Goal: Task Accomplishment & Management: Use online tool/utility

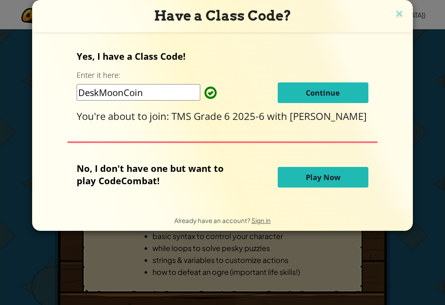
click at [331, 83] on button "Continue" at bounding box center [323, 92] width 91 height 21
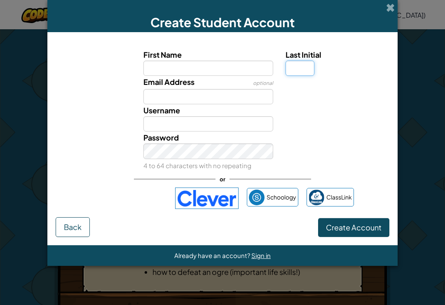
click at [309, 69] on input "Last Initial" at bounding box center [300, 68] width 29 height 15
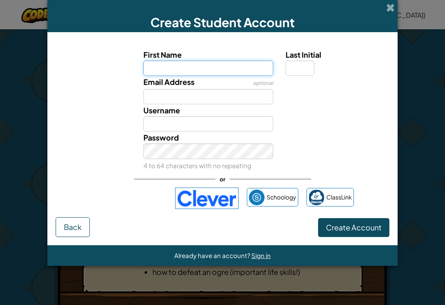
click at [255, 75] on input "First Name" at bounding box center [208, 68] width 130 height 15
type input "Coleson"
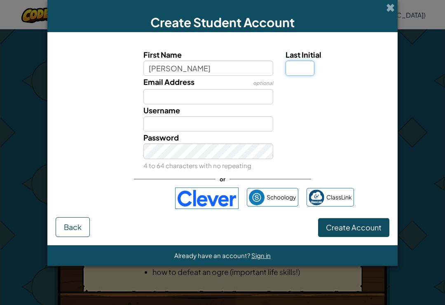
click at [300, 74] on input "Last Initial" at bounding box center [300, 68] width 29 height 15
type input "Coleson"
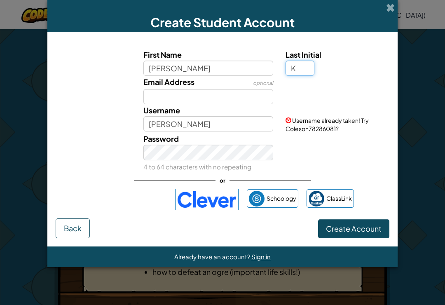
type input "K"
click at [159, 91] on input "Email Address" at bounding box center [208, 96] width 130 height 15
type input "ColesonK"
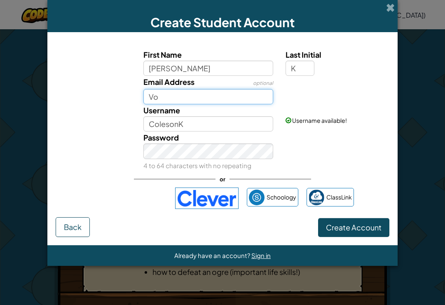
type input "V"
type input "Colkis7394@"
click at [389, 5] on span at bounding box center [390, 7] width 9 height 9
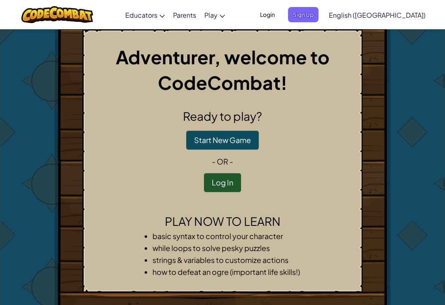
click at [228, 188] on button "Log In" at bounding box center [222, 182] width 37 height 19
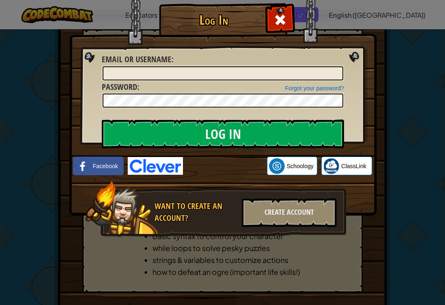
click at [416, 54] on div "Log In Unknown Error Email or Username : Forgot your password? Password : Log I…" at bounding box center [222, 152] width 445 height 305
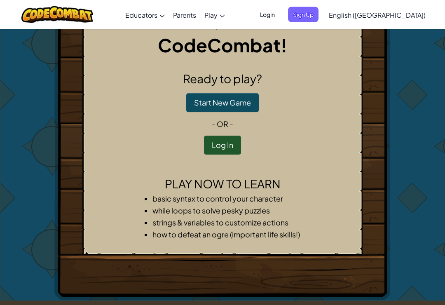
scroll to position [38, 0]
click at [227, 148] on button "Log In" at bounding box center [222, 145] width 37 height 19
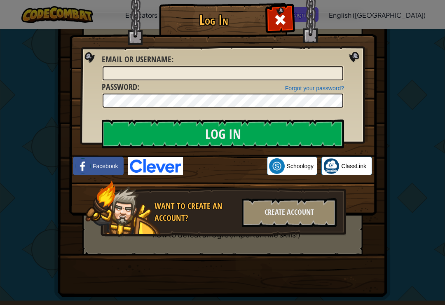
click at [234, 174] on div "Sign in with Google. Opens in new tab" at bounding box center [225, 166] width 76 height 18
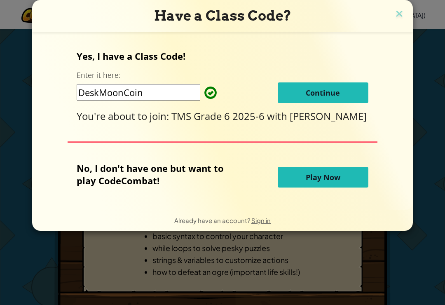
click at [327, 91] on span "Continue" at bounding box center [323, 93] width 34 height 10
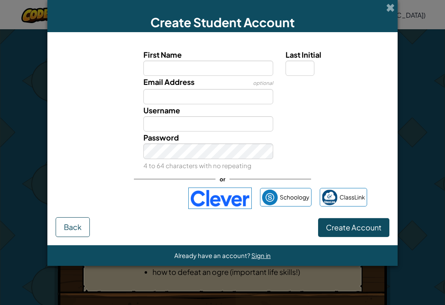
click at [143, 204] on div "Sign in with Google. Opens in new tab" at bounding box center [129, 198] width 102 height 18
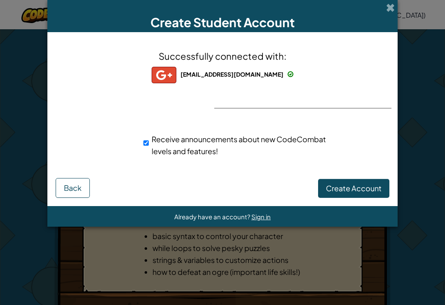
click at [360, 188] on span "Create Account" at bounding box center [354, 187] width 56 height 9
click at [353, 192] on button "Create Account" at bounding box center [353, 188] width 71 height 19
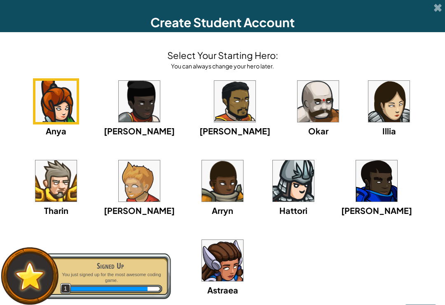
click at [119, 189] on img at bounding box center [139, 180] width 41 height 41
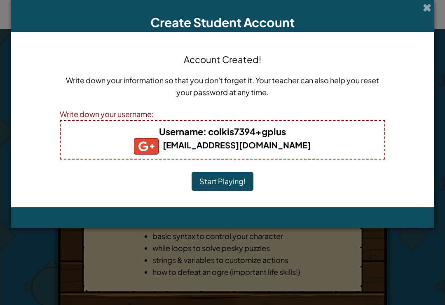
click at [228, 186] on button "Start Playing!" at bounding box center [223, 181] width 62 height 19
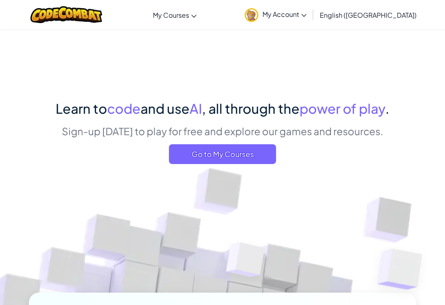
click at [307, 14] on icon at bounding box center [303, 15] width 5 height 3
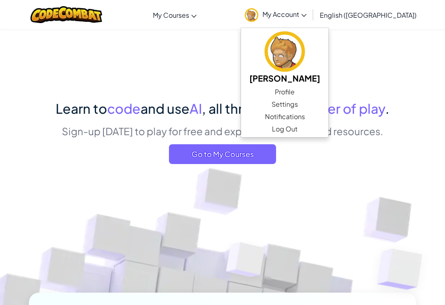
click at [311, 15] on link "My Account" at bounding box center [276, 15] width 70 height 26
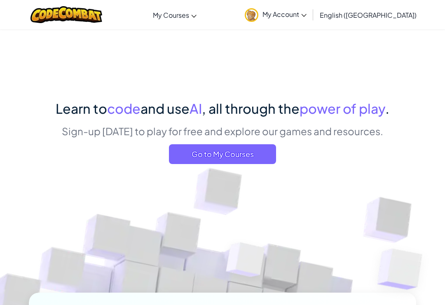
click at [268, 150] on span "Go to My Courses" at bounding box center [222, 154] width 107 height 20
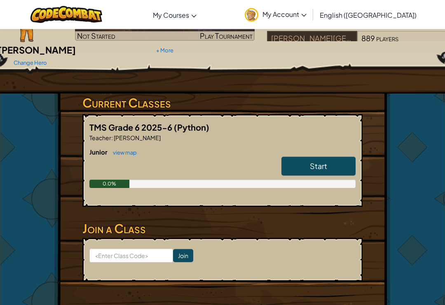
scroll to position [88, 0]
click at [328, 157] on link "Start" at bounding box center [319, 166] width 74 height 19
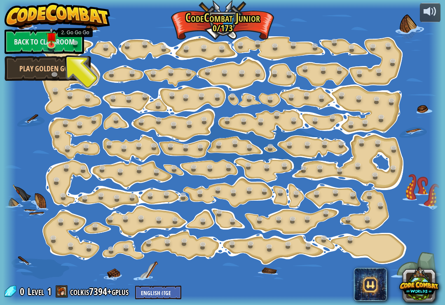
click at [74, 43] on link at bounding box center [77, 44] width 16 height 12
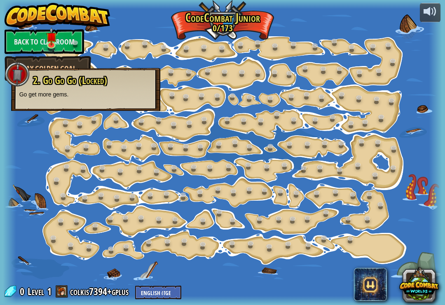
click at [63, 46] on link "Back to Classroom" at bounding box center [45, 41] width 80 height 25
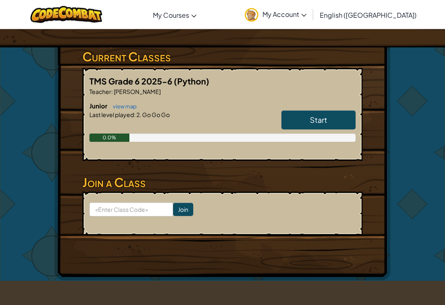
scroll to position [134, 0]
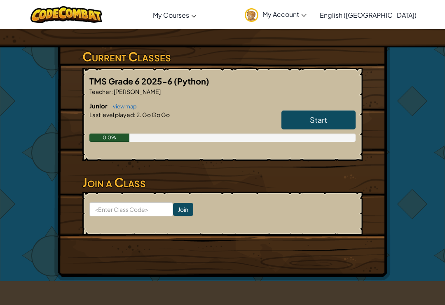
click at [338, 110] on link "Start" at bounding box center [319, 119] width 74 height 19
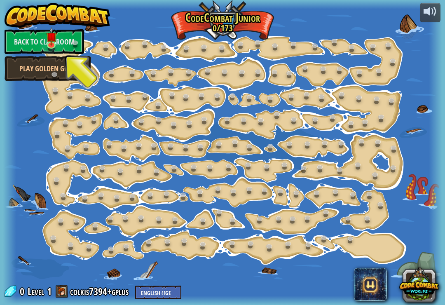
click at [21, 40] on link "Back to Classroom" at bounding box center [45, 41] width 80 height 25
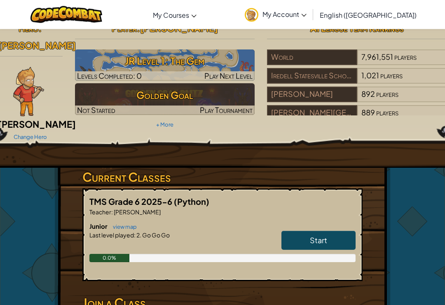
scroll to position [14, 0]
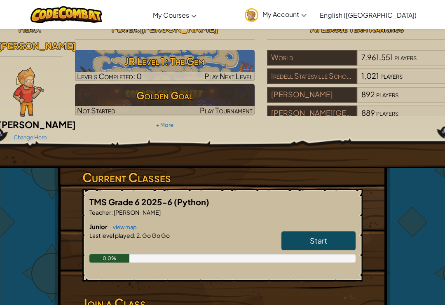
click at [332, 231] on link "Start" at bounding box center [319, 240] width 74 height 19
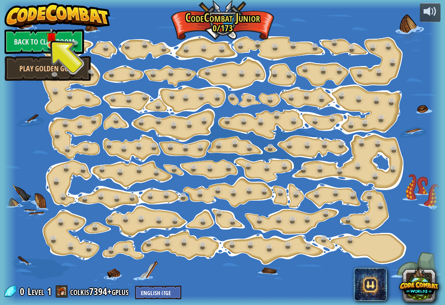
click at [370, 156] on div at bounding box center [223, 152] width 440 height 305
click at [364, 172] on div at bounding box center [223, 152] width 440 height 305
click at [370, 228] on div at bounding box center [223, 152] width 440 height 305
click at [339, 148] on link at bounding box center [343, 145] width 16 height 12
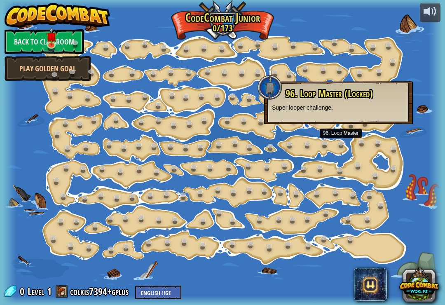
click at [352, 138] on div at bounding box center [223, 152] width 440 height 305
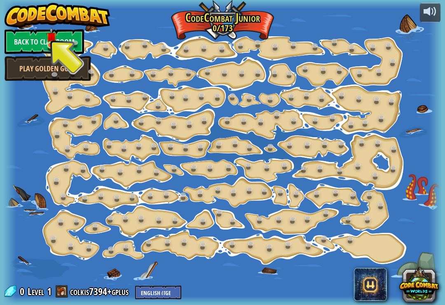
click at [57, 45] on link at bounding box center [52, 46] width 16 height 12
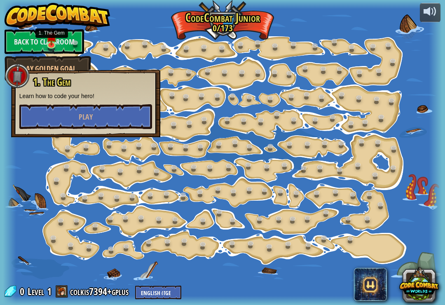
click at [104, 113] on button "Play" at bounding box center [85, 116] width 133 height 25
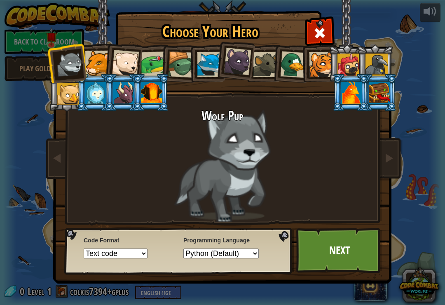
click at [340, 57] on div at bounding box center [349, 65] width 22 height 22
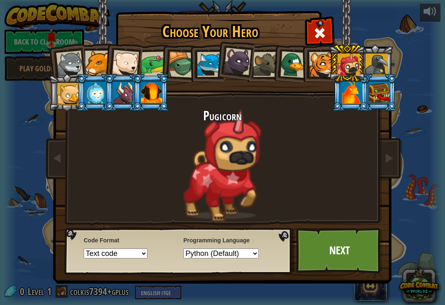
click at [334, 61] on li at bounding box center [347, 64] width 37 height 38
click at [324, 63] on div at bounding box center [321, 64] width 25 height 25
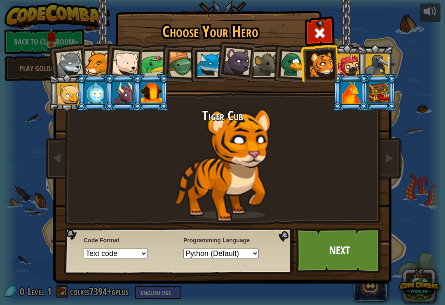
click at [362, 104] on div at bounding box center [351, 93] width 21 height 22
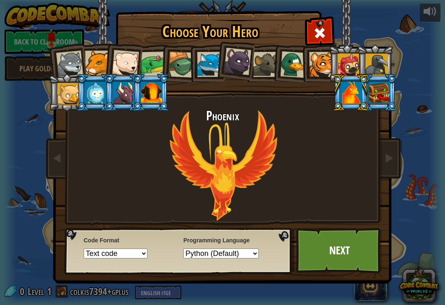
click at [157, 89] on div at bounding box center [151, 93] width 21 height 22
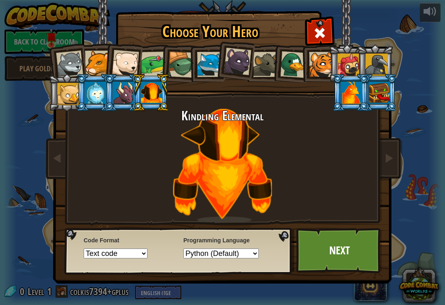
click at [127, 68] on div at bounding box center [125, 63] width 27 height 27
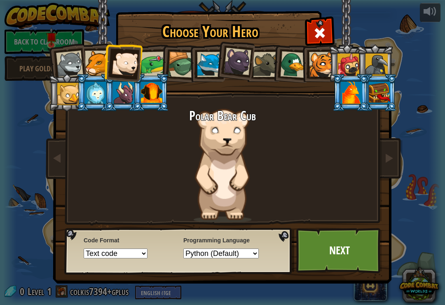
click at [158, 66] on div at bounding box center [154, 65] width 26 height 26
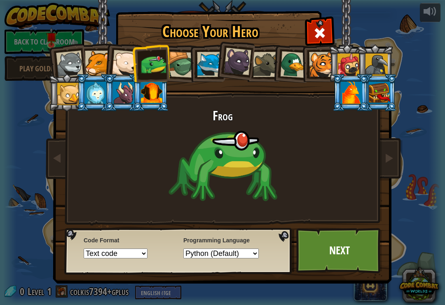
click at [348, 62] on div at bounding box center [349, 65] width 22 height 22
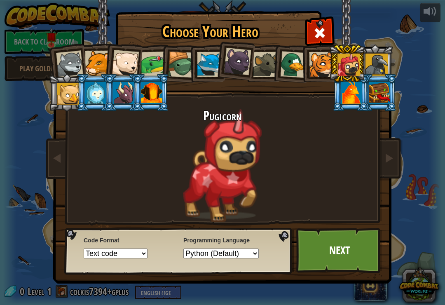
click at [317, 69] on div at bounding box center [321, 64] width 25 height 25
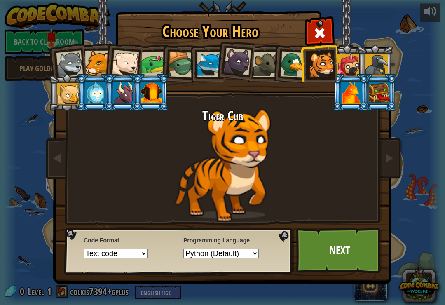
click at [362, 247] on link "Next" at bounding box center [339, 250] width 86 height 45
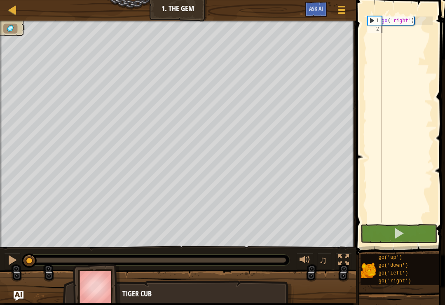
click at [409, 221] on div "go ( 'right' )" at bounding box center [406, 127] width 53 height 223
type textarea "go('right')"
click at [411, 69] on div "go ( 'right' )" at bounding box center [406, 127] width 53 height 223
click at [407, 88] on div "go ( 'right' )" at bounding box center [406, 127] width 53 height 223
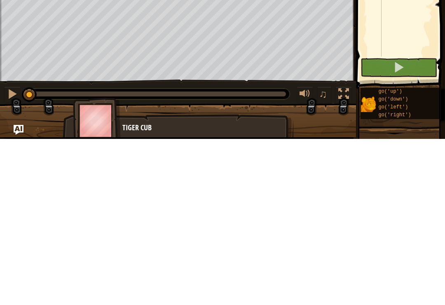
click at [406, 224] on button at bounding box center [399, 233] width 77 height 19
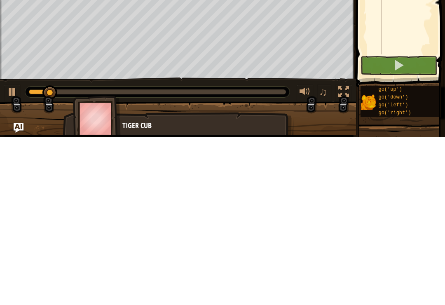
type textarea "h"
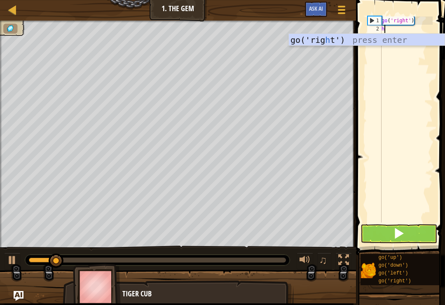
scroll to position [4, 0]
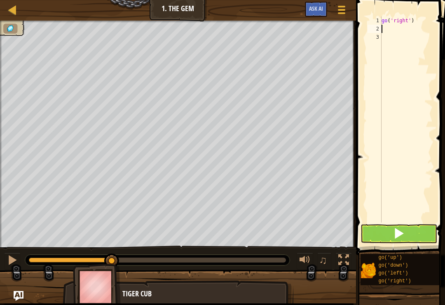
type textarea "go('right')"
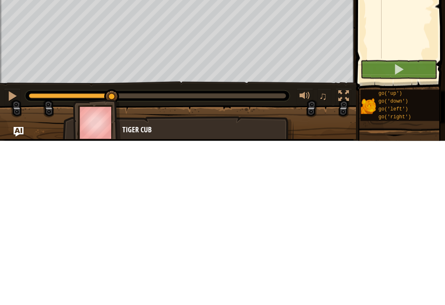
click at [413, 224] on button at bounding box center [399, 233] width 77 height 19
click at [416, 224] on button at bounding box center [399, 233] width 77 height 19
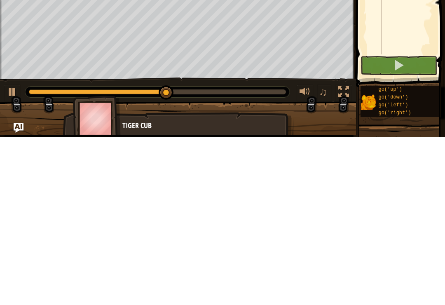
click at [342, 255] on div at bounding box center [344, 260] width 11 height 11
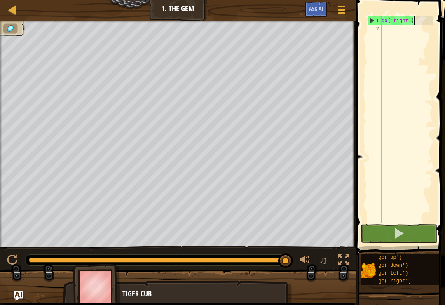
click at [402, 228] on span at bounding box center [399, 234] width 12 height 12
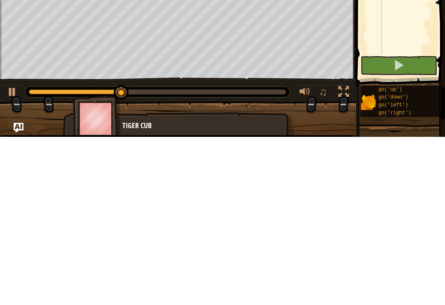
click at [345, 255] on div at bounding box center [344, 260] width 11 height 11
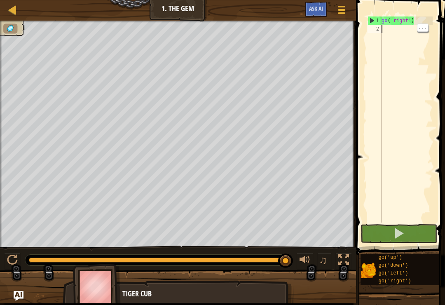
click at [399, 37] on div "go ( 'right' )" at bounding box center [406, 127] width 53 height 223
click at [392, 33] on div "go ( 'right' )" at bounding box center [406, 127] width 53 height 223
type textarea "g"
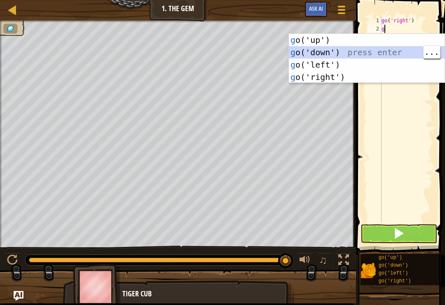
click at [386, 54] on div "g o('up') press enter g o('down') press enter g o('left') press enter g o('righ…" at bounding box center [367, 71] width 156 height 74
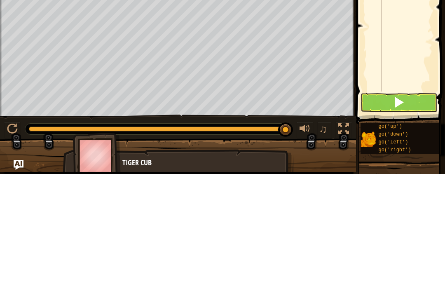
click at [407, 224] on button at bounding box center [399, 233] width 77 height 19
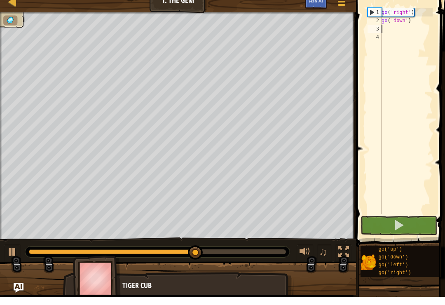
type textarea "g"
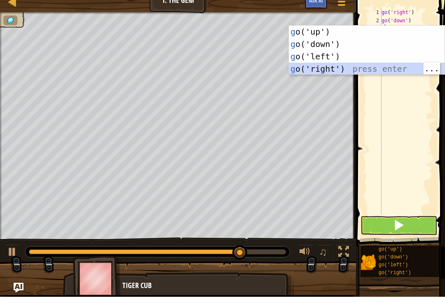
click at [334, 71] on div "g o('up') press enter g o('down') press enter g o('left') press enter g o('righ…" at bounding box center [367, 71] width 156 height 74
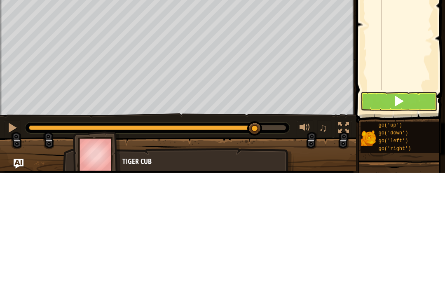
click at [411, 224] on button at bounding box center [399, 233] width 77 height 19
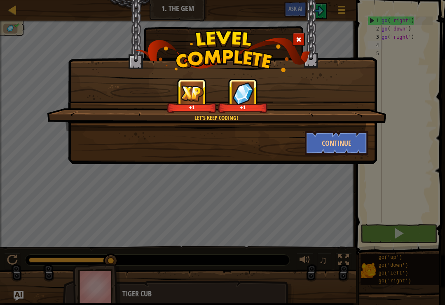
click at [355, 146] on button "Continue" at bounding box center [337, 143] width 64 height 25
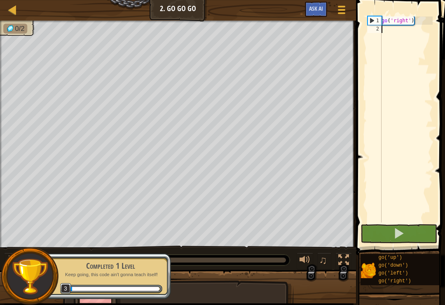
click at [410, 235] on button at bounding box center [399, 233] width 77 height 19
type textarea "g"
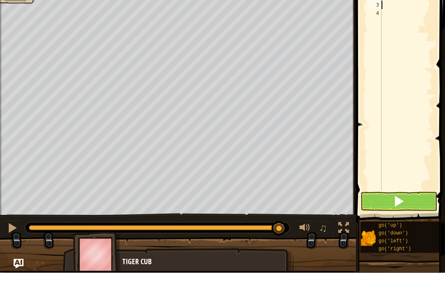
type textarea "g"
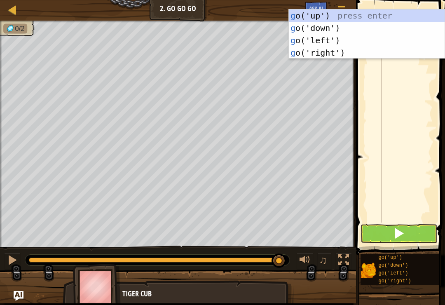
click at [333, 52] on div "g o('up') press enter g o('down') press enter g o('left') press enter g o('righ…" at bounding box center [367, 46] width 156 height 74
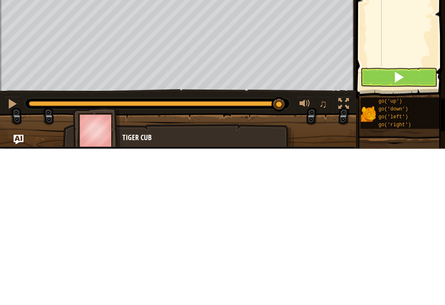
click at [406, 224] on button at bounding box center [399, 233] width 77 height 19
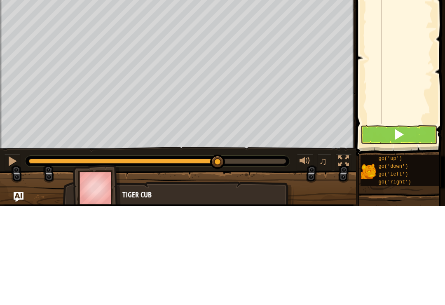
click at [412, 224] on button at bounding box center [399, 233] width 77 height 19
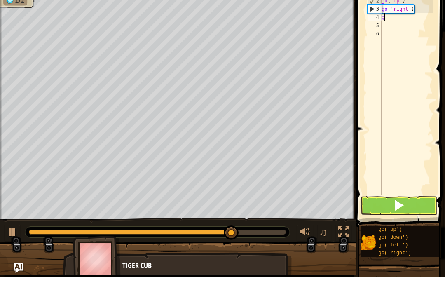
type textarea "go"
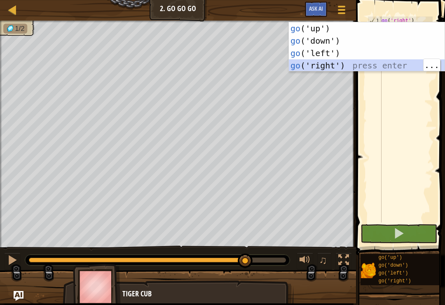
click at [331, 65] on div "go ('up') press enter go ('down') press enter go ('left') press enter go ('righ…" at bounding box center [367, 59] width 156 height 74
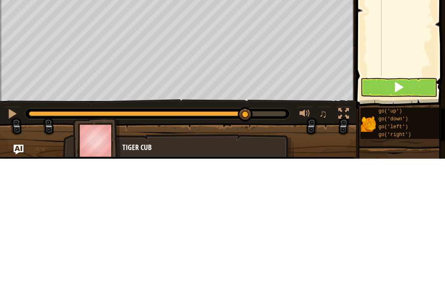
click at [420, 224] on button at bounding box center [399, 233] width 77 height 19
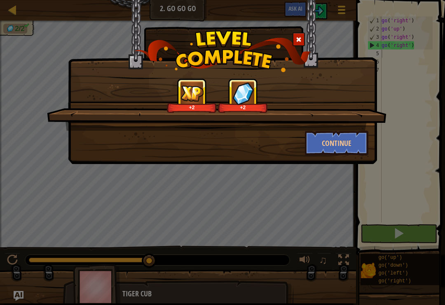
click at [344, 146] on button "Continue" at bounding box center [337, 143] width 64 height 25
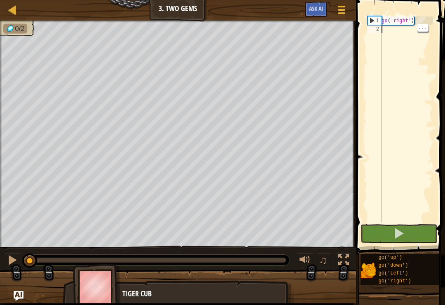
click at [406, 222] on div "go ( 'right' )" at bounding box center [406, 127] width 53 height 223
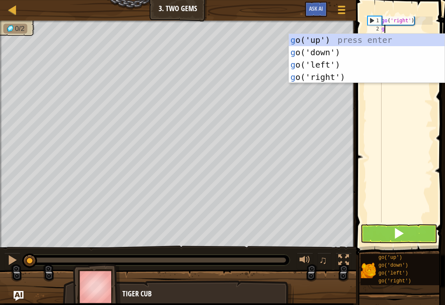
scroll to position [4, 0]
type textarea "go"
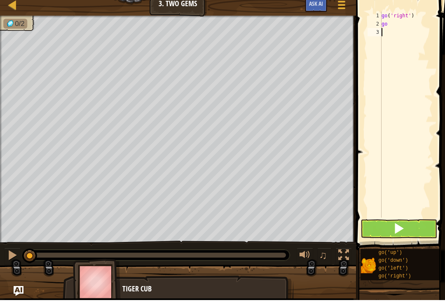
type textarea "g"
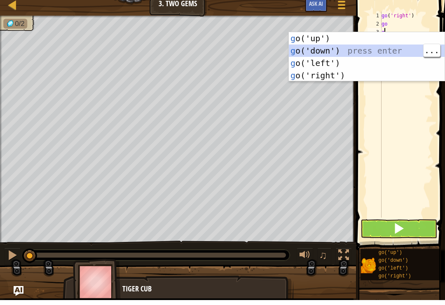
click at [321, 52] on div "g o('up') press enter g o('down') press enter g o('left') press enter g o('righ…" at bounding box center [367, 74] width 156 height 74
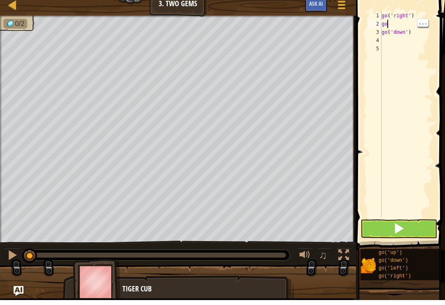
click at [397, 25] on div "go ( 'right' ) go go ( 'down' )" at bounding box center [406, 127] width 53 height 223
type textarea "go"
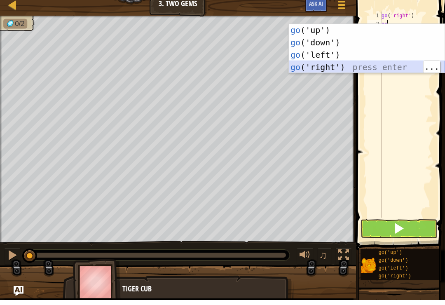
click at [329, 66] on div "go ('up') press enter go ('down') press enter go ('left') press enter go ('righ…" at bounding box center [367, 66] width 156 height 74
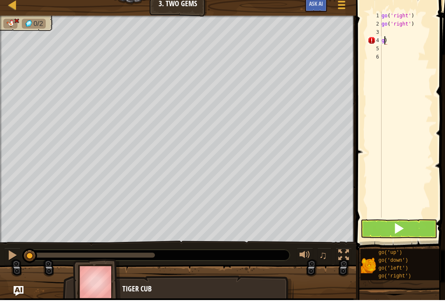
type textarea ")"
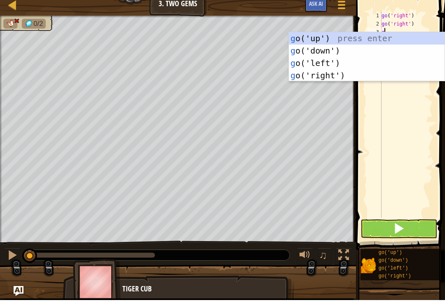
type textarea "go"
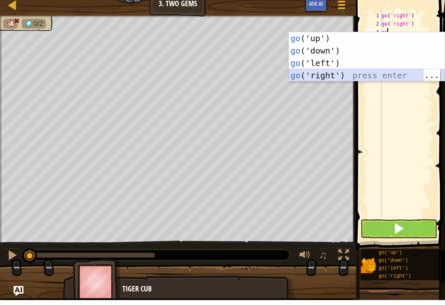
click at [322, 73] on div "go ('up') press enter go ('down') press enter go ('left') press enter go ('righ…" at bounding box center [367, 74] width 156 height 74
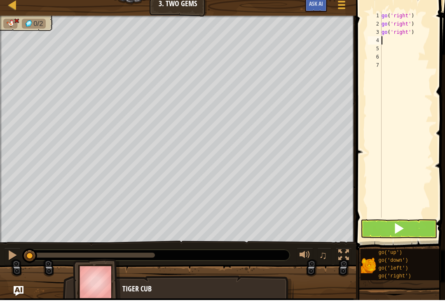
type textarea "g"
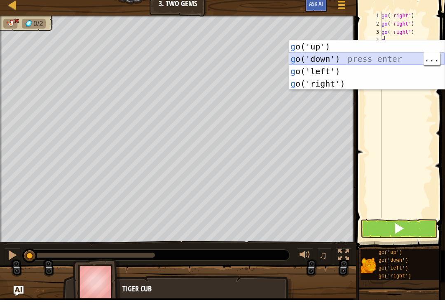
click at [327, 57] on div "g o('up') press enter g o('down') press enter g o('left') press enter g o('righ…" at bounding box center [367, 82] width 156 height 74
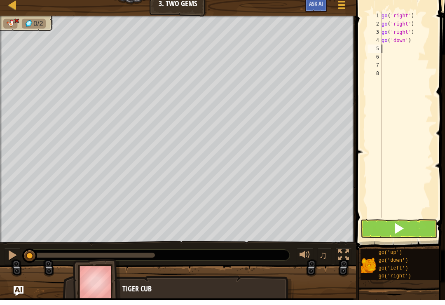
type textarea "g"
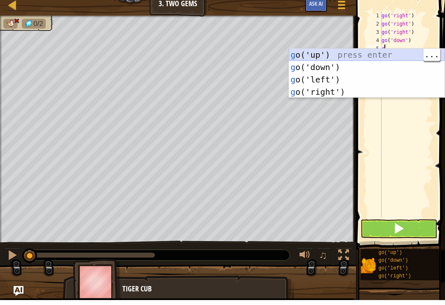
click at [322, 57] on div "g o('up') press enter g o('down') press enter g o('left') press enter g o('righ…" at bounding box center [367, 91] width 156 height 74
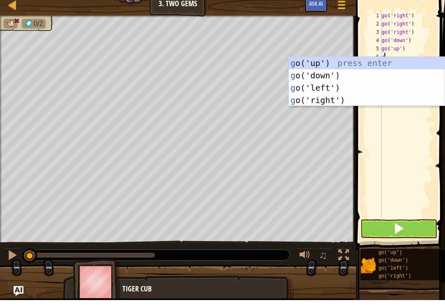
type textarea "go"
click at [316, 65] on div "go ('up') press enter go ('down') press enter go ('left') press enter go ('righ…" at bounding box center [367, 99] width 156 height 74
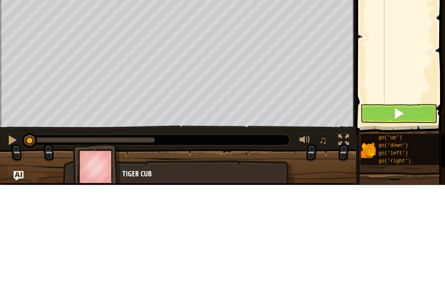
click at [384, 224] on button at bounding box center [399, 233] width 77 height 19
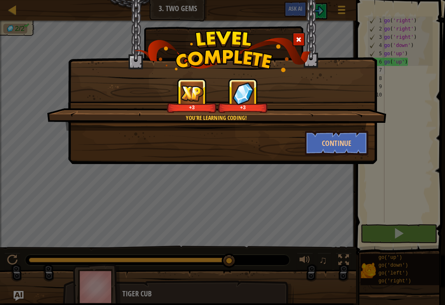
click at [336, 147] on button "Continue" at bounding box center [337, 143] width 64 height 25
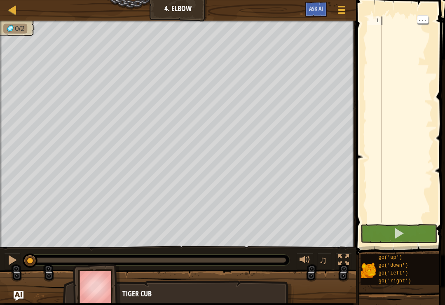
click at [392, 23] on div at bounding box center [406, 127] width 53 height 223
type textarea "g"
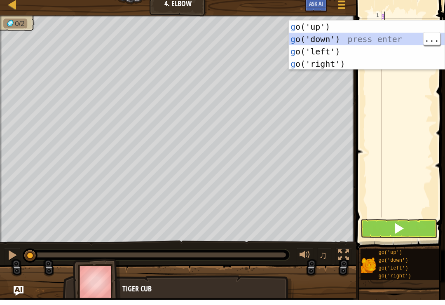
click at [321, 35] on div "g o('up') press enter g o('down') press enter g o('left') press enter g o('righ…" at bounding box center [367, 63] width 156 height 74
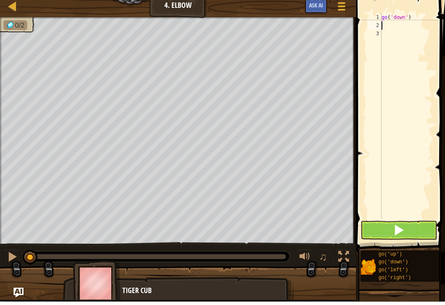
type textarea "g"
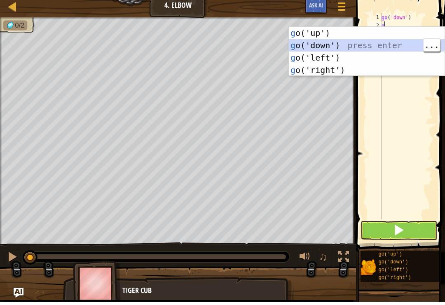
click at [332, 45] on div "g o('up') press enter g o('down') press enter g o('left') press enter g o('righ…" at bounding box center [367, 67] width 156 height 74
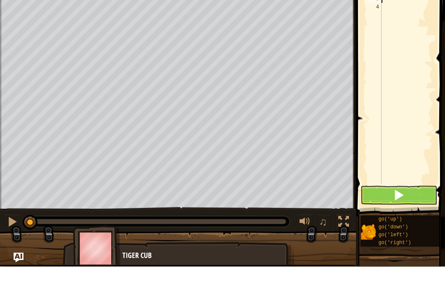
type textarea "g"
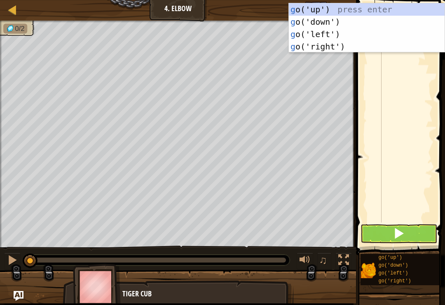
click at [328, 33] on div "g o('up') press enter g o('down') press enter g o('left') press enter g o('righ…" at bounding box center [367, 40] width 156 height 74
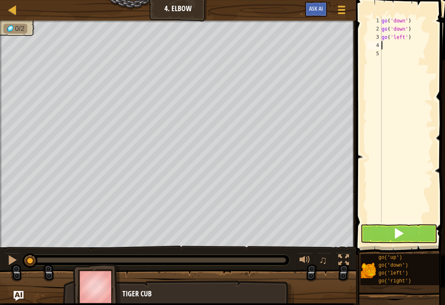
type textarea "g"
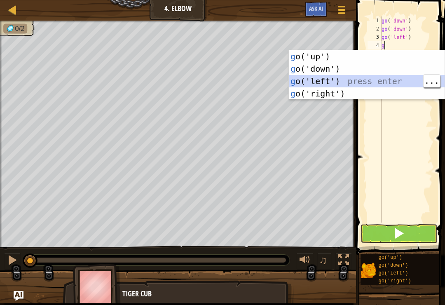
click at [325, 79] on div "g o('up') press enter g o('down') press enter g o('left') press enter g o('righ…" at bounding box center [367, 87] width 156 height 74
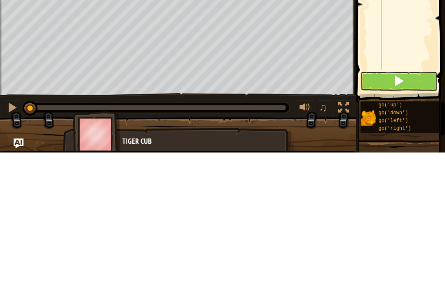
click at [400, 228] on span at bounding box center [399, 234] width 12 height 12
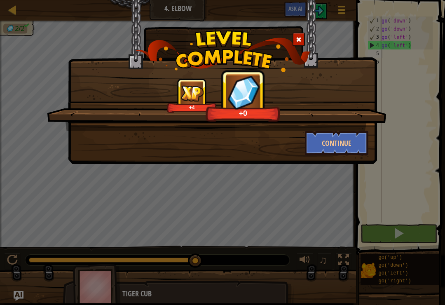
click at [341, 144] on button "Continue" at bounding box center [337, 143] width 64 height 25
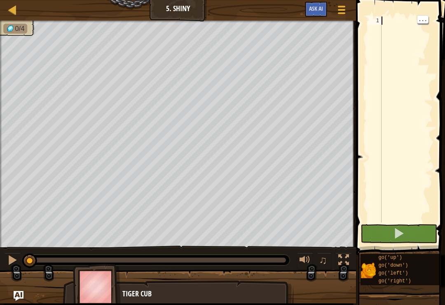
click at [387, 26] on div at bounding box center [406, 127] width 53 height 223
click at [400, 24] on div at bounding box center [406, 127] width 53 height 223
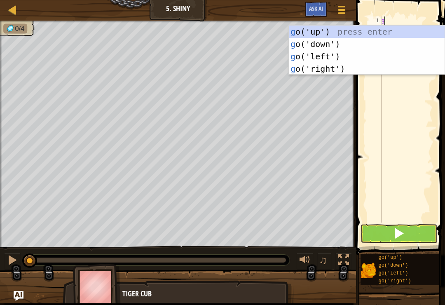
type textarea "go"
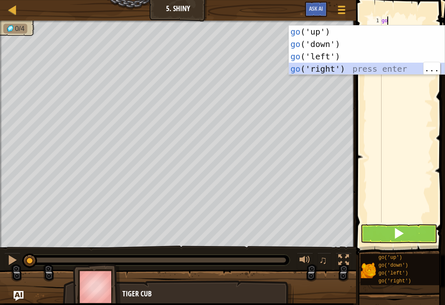
click at [326, 71] on div "go ('up') press enter go ('down') press enter go ('left') press enter go ('righ…" at bounding box center [367, 63] width 156 height 74
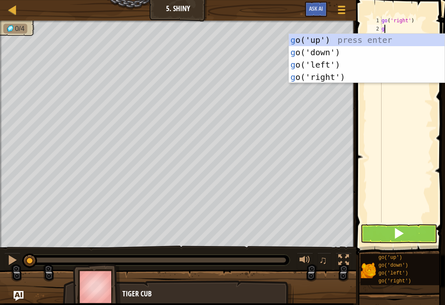
type textarea "go"
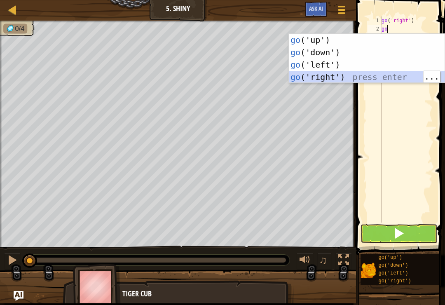
click at [339, 76] on div "go ('up') press enter go ('down') press enter go ('left') press enter go ('righ…" at bounding box center [367, 71] width 156 height 74
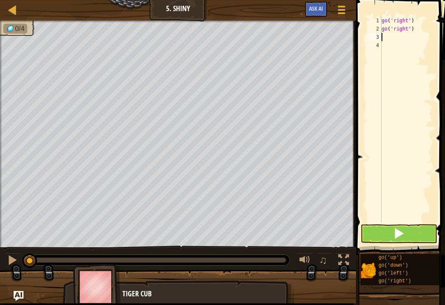
type textarea "g"
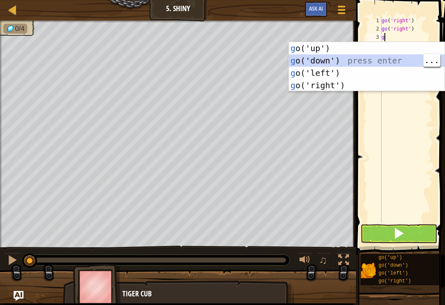
click at [336, 59] on div "g o('up') press enter g o('down') press enter g o('left') press enter g o('righ…" at bounding box center [367, 79] width 156 height 74
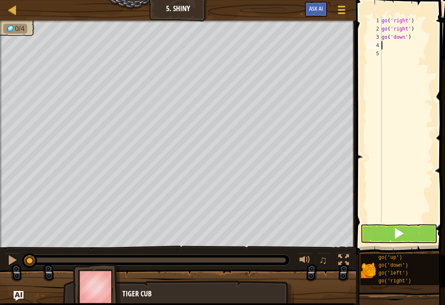
type textarea "g"
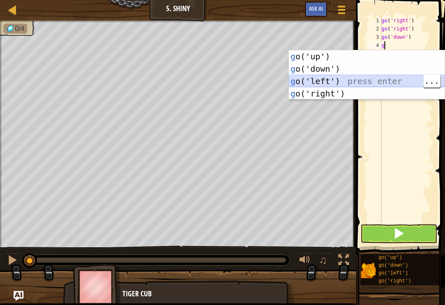
click at [322, 84] on div "g o('up') press enter g o('down') press enter g o('left') press enter g o('righ…" at bounding box center [367, 87] width 156 height 74
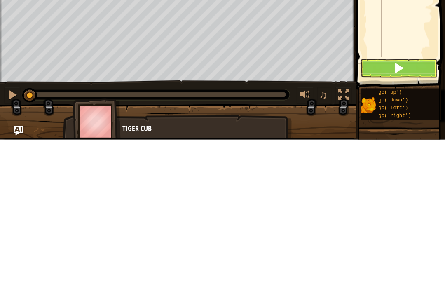
click at [411, 224] on button at bounding box center [399, 233] width 77 height 19
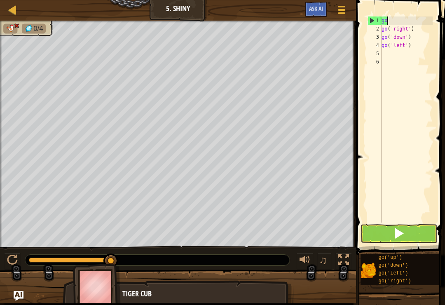
type textarea "g"
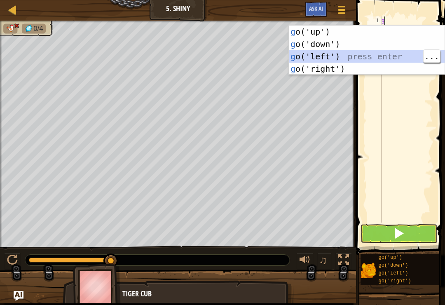
click at [335, 51] on div "g o('up') press enter g o('down') press enter g o('left') press enter g o('righ…" at bounding box center [367, 63] width 156 height 74
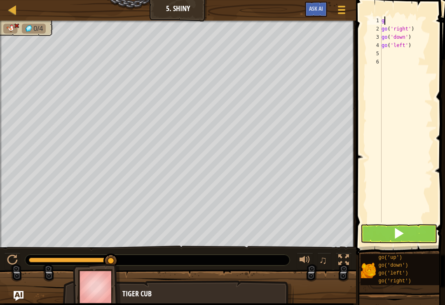
type textarea "go"
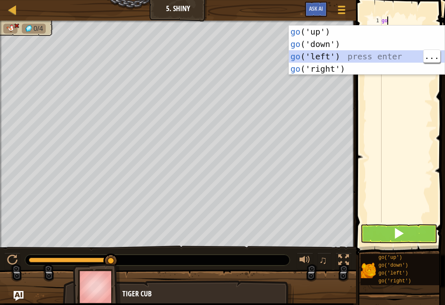
click at [328, 53] on div "go ('up') press enter go ('down') press enter go ('left') press enter go ('righ…" at bounding box center [367, 63] width 156 height 74
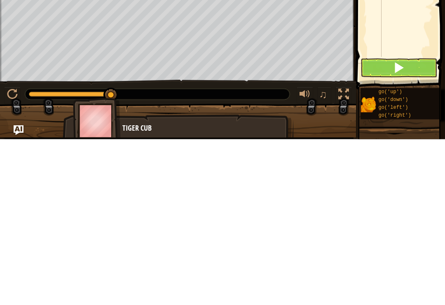
click at [420, 224] on button at bounding box center [399, 233] width 77 height 19
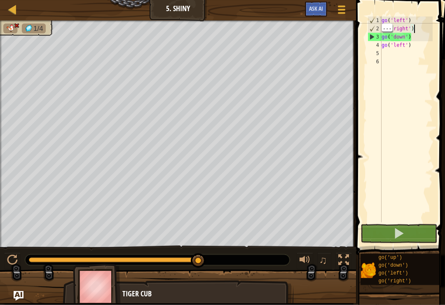
click at [423, 28] on div "go ( 'left' ) go ( 'right' ) go ( 'down' ) go ( 'left' )" at bounding box center [406, 127] width 53 height 223
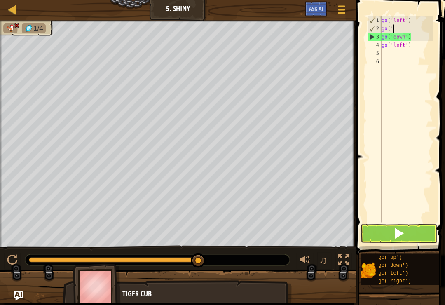
type textarea "g"
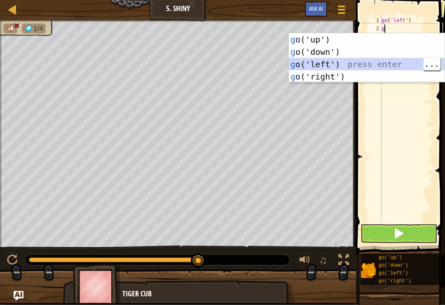
click at [322, 62] on div "g o('up') press enter g o('down') press enter g o('left') press enter g o('righ…" at bounding box center [367, 70] width 156 height 74
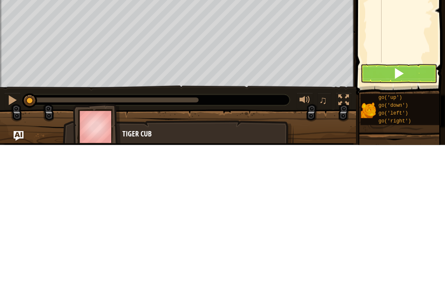
click at [412, 224] on button at bounding box center [399, 233] width 77 height 19
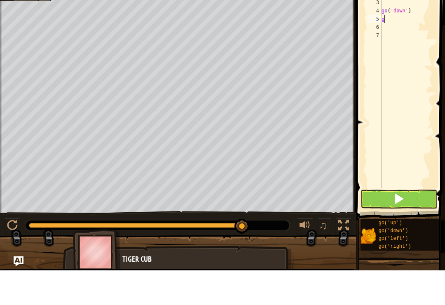
type textarea "go"
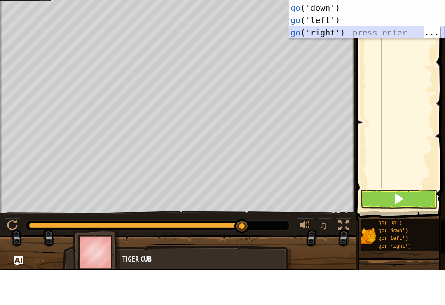
click at [336, 32] on div "go ('up') press enter go ('down') press enter go ('left') press enter go ('righ…" at bounding box center [367, 61] width 156 height 74
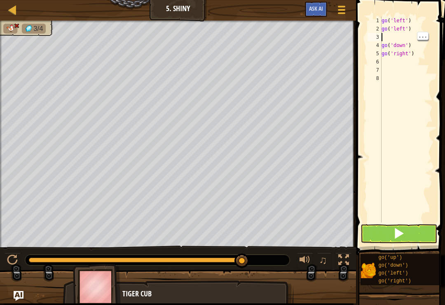
type textarea "go('left')"
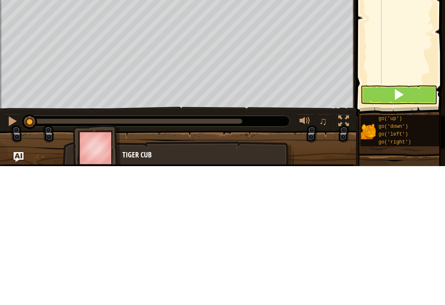
click at [414, 224] on button at bounding box center [399, 233] width 77 height 19
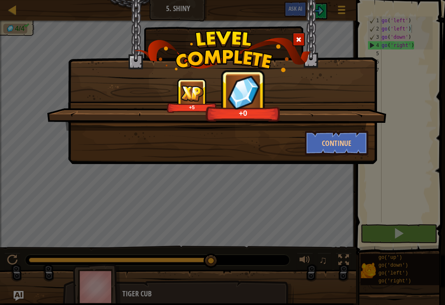
click at [343, 147] on button "Continue" at bounding box center [337, 143] width 64 height 25
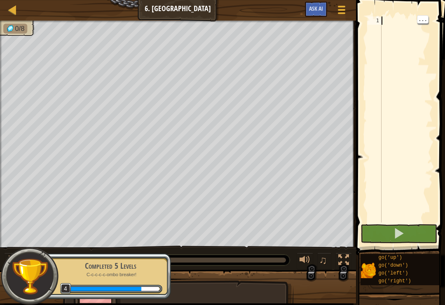
click at [381, 23] on div "1" at bounding box center [375, 20] width 14 height 8
type textarea "g"
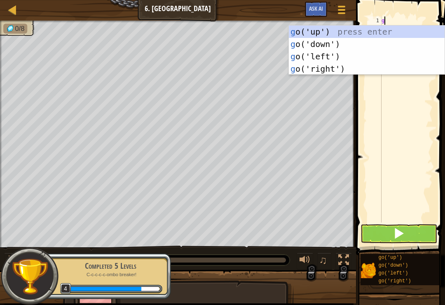
scroll to position [4, 0]
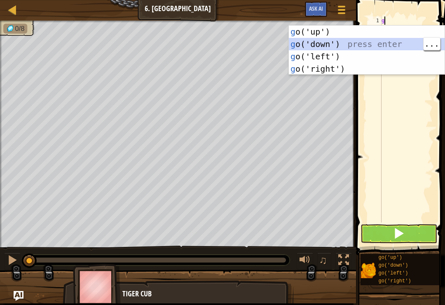
click at [334, 42] on div "g o('up') press enter g o('down') press enter g o('left') press enter g o('righ…" at bounding box center [367, 63] width 156 height 74
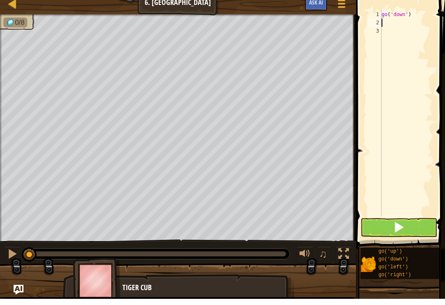
type textarea "g"
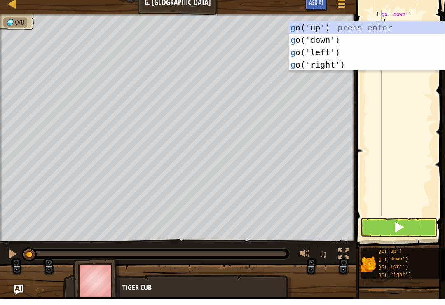
click at [333, 64] on div "g o('up') press enter g o('down') press enter g o('left') press enter g o('righ…" at bounding box center [367, 65] width 156 height 74
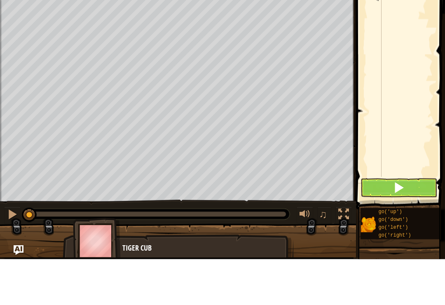
type textarea "g"
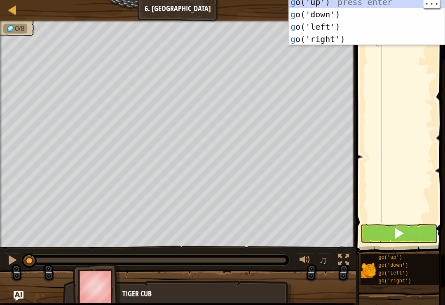
click at [329, 6] on div "g o('up') press enter g o('down') press enter g o('left') press enter g o('righ…" at bounding box center [367, 33] width 156 height 74
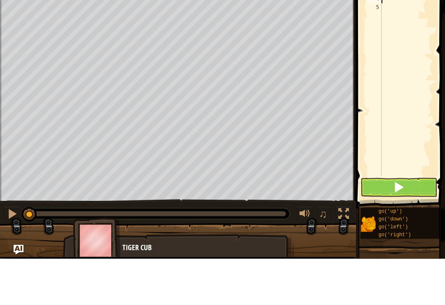
type textarea "g"
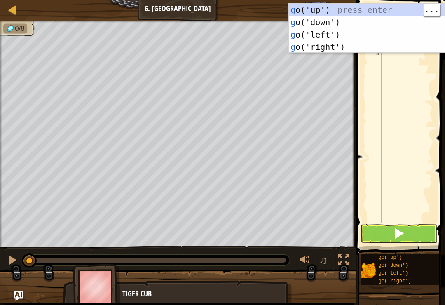
click at [335, 8] on div "g o('up') press enter g o('down') press enter g o('left') press enter g o('righ…" at bounding box center [367, 41] width 156 height 74
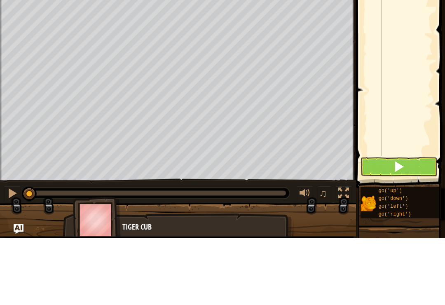
type textarea "g"
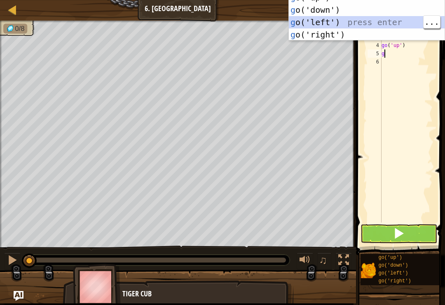
click at [331, 23] on div "g o('up') press enter g o('down') press enter g o('left') press enter g o('righ…" at bounding box center [367, 28] width 156 height 74
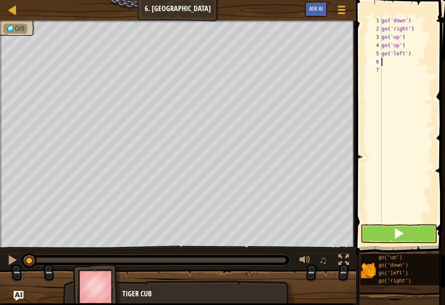
type textarea "g"
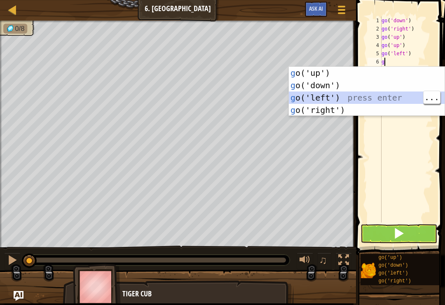
click at [331, 92] on div "g o('up') press enter g o('down') press enter g o('left') press enter g o('righ…" at bounding box center [367, 104] width 156 height 74
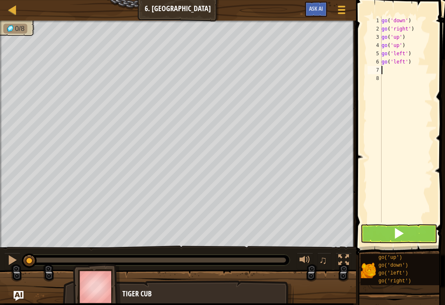
type textarea "g"
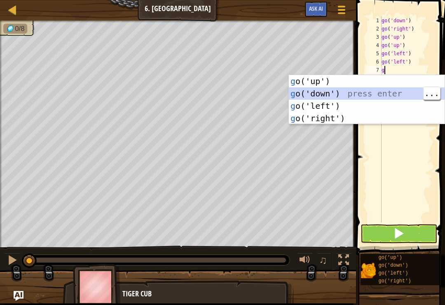
click at [330, 92] on div "g o('up') press enter g o('down') press enter g o('left') press enter g o('righ…" at bounding box center [367, 112] width 156 height 74
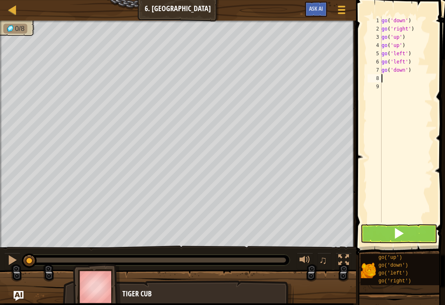
type textarea "g"
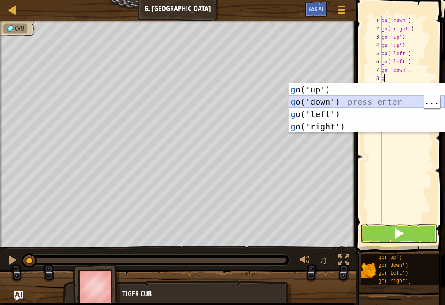
click at [329, 104] on div "g o('up') press enter g o('down') press enter g o('left') press enter g o('righ…" at bounding box center [367, 120] width 156 height 74
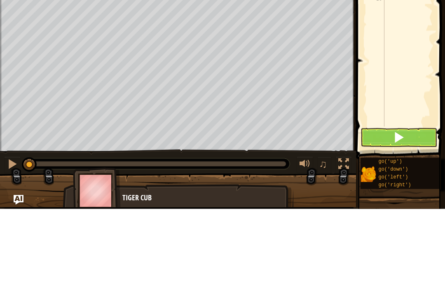
click at [418, 224] on button at bounding box center [399, 233] width 77 height 19
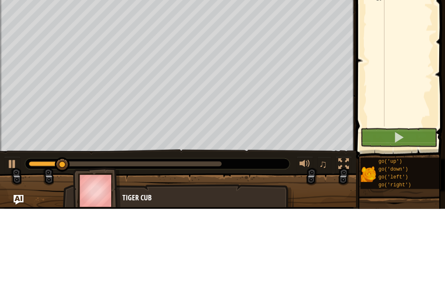
click at [362, 61] on span at bounding box center [402, 116] width 96 height 280
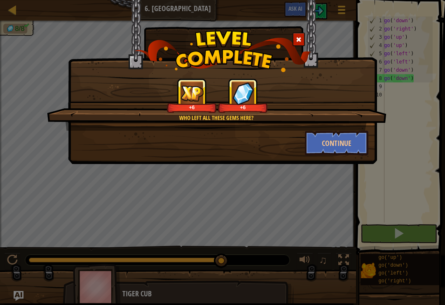
click at [327, 142] on button "Continue" at bounding box center [337, 143] width 64 height 25
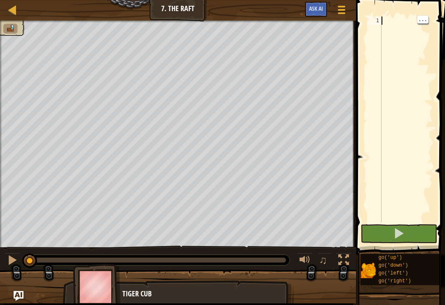
click at [388, 24] on div at bounding box center [406, 127] width 53 height 223
click at [385, 24] on div at bounding box center [406, 127] width 53 height 223
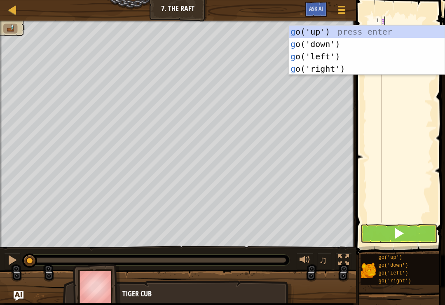
scroll to position [4, 0]
type textarea "go"
click at [319, 32] on div "go ('up') press enter go ('down') press enter go ('left') press enter go ('righ…" at bounding box center [367, 63] width 156 height 74
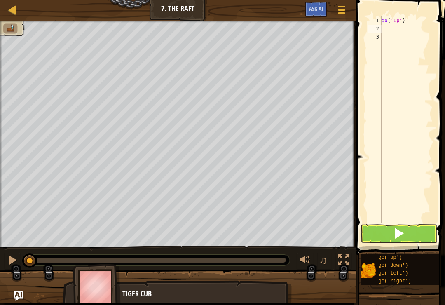
type textarea "h"
type textarea "g"
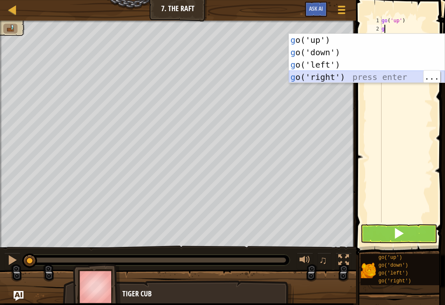
click at [338, 77] on div "g o('up') press enter g o('down') press enter g o('left') press enter g o('righ…" at bounding box center [367, 71] width 156 height 74
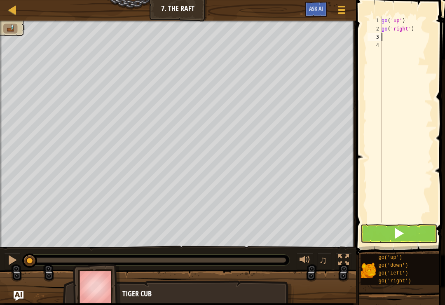
type textarea "g"
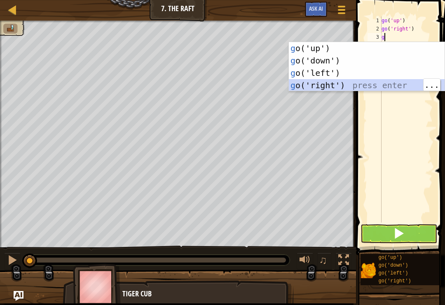
click at [325, 87] on div "g o('up') press enter g o('down') press enter g o('left') press enter g o('righ…" at bounding box center [367, 79] width 156 height 74
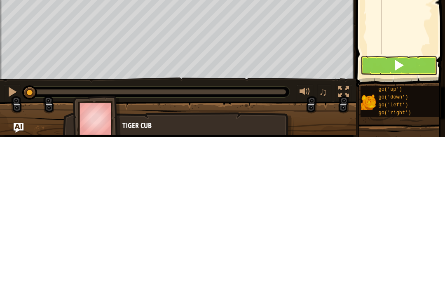
click at [412, 224] on button at bounding box center [399, 233] width 77 height 19
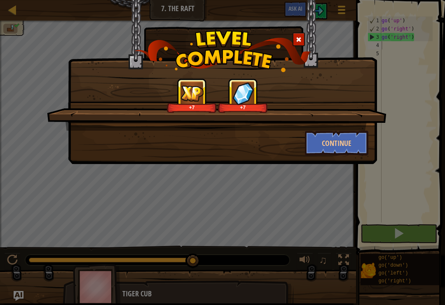
click at [323, 155] on button "Continue" at bounding box center [337, 143] width 64 height 25
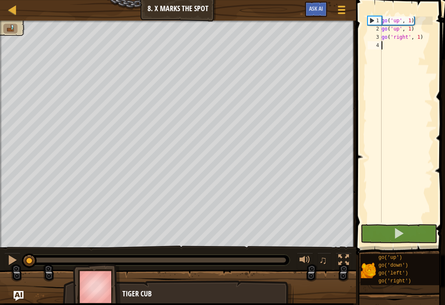
click at [423, 17] on div "go ( 'up' , 1 ) go ( 'up' , 1 ) go ( 'right' , 1 )" at bounding box center [406, 127] width 53 height 223
type textarea "go('up', 1)"
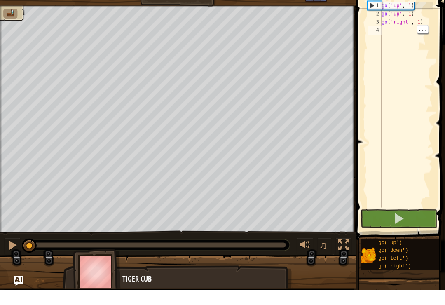
type textarea "g"
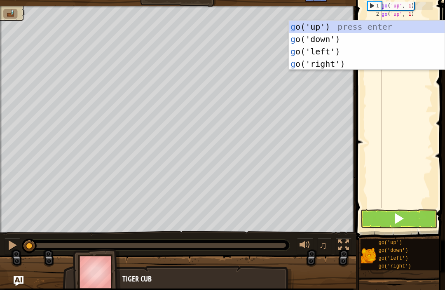
scroll to position [4, 0]
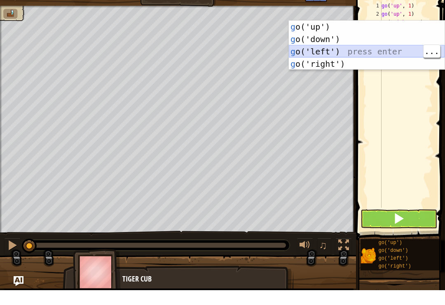
click at [331, 54] on div "g o('up') press enter g o('down') press enter g o('left') press enter g o('righ…" at bounding box center [367, 72] width 156 height 74
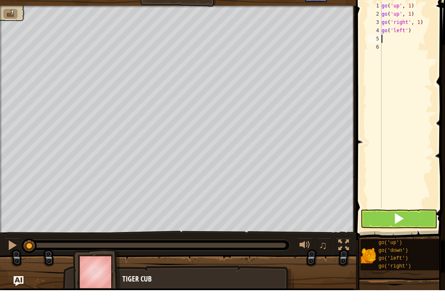
type textarea "g"
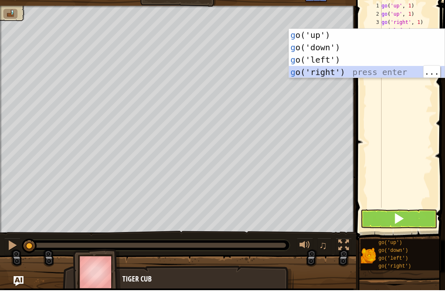
click at [344, 71] on div "g o('up') press enter g o('down') press enter g o('left') press enter g o('righ…" at bounding box center [367, 81] width 156 height 74
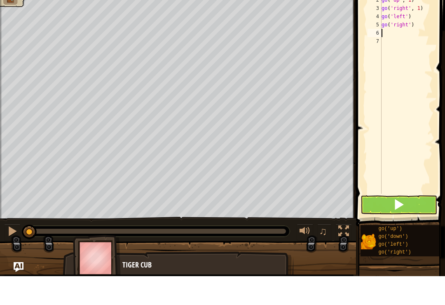
type textarea "g"
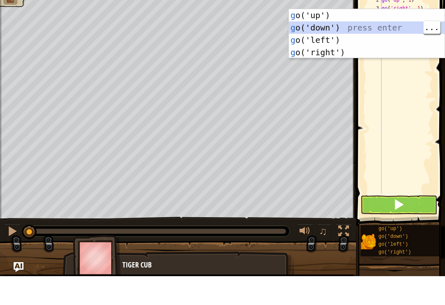
click at [333, 38] on div "g o('up') press enter g o('down') press enter g o('left') press enter g o('righ…" at bounding box center [367, 75] width 156 height 74
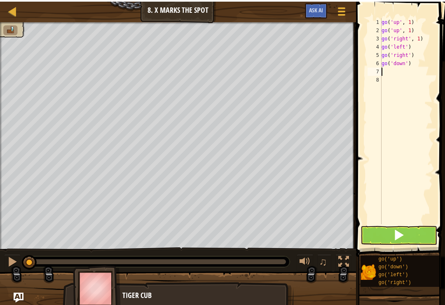
type textarea "g"
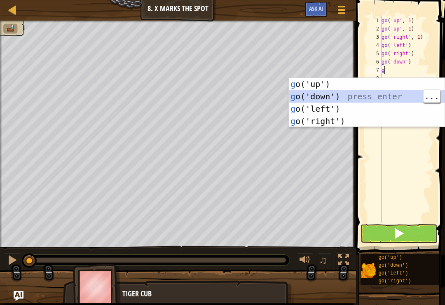
click at [326, 96] on div "g o('up') press enter g o('down') press enter g o('left') press enter g o('righ…" at bounding box center [367, 115] width 156 height 74
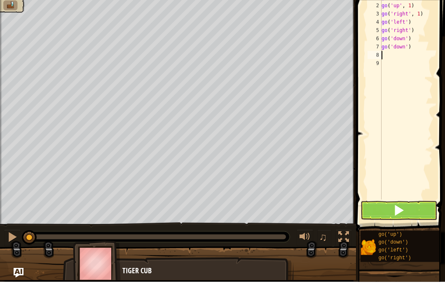
type textarea "g"
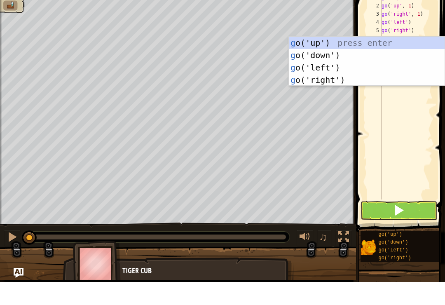
click at [335, 61] on div "g o('up') press enter g o('down') press enter g o('left') press enter g o('righ…" at bounding box center [367, 97] width 156 height 74
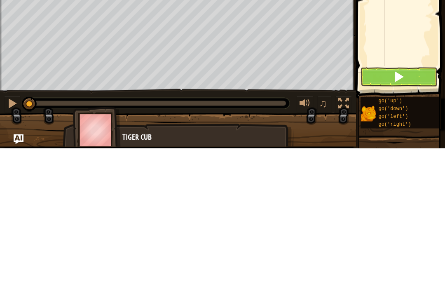
click at [391, 224] on button at bounding box center [399, 233] width 77 height 19
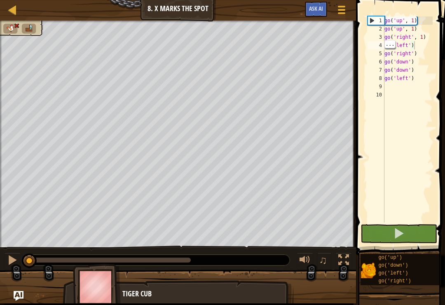
click at [415, 42] on div "go ( 'up' , 1 ) go ( 'up' , 1 ) go ( 'right' , 1 ) go ( 'left' ) go ( 'right' )…" at bounding box center [408, 127] width 50 height 223
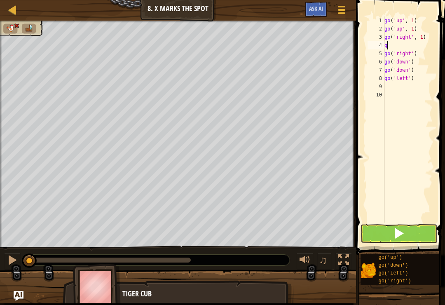
type textarea "go"
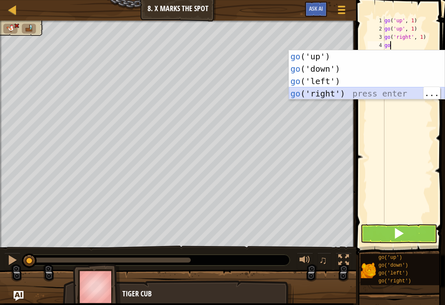
click at [333, 92] on div "go ('up') press enter go ('down') press enter go ('left') press enter go ('righ…" at bounding box center [367, 87] width 156 height 74
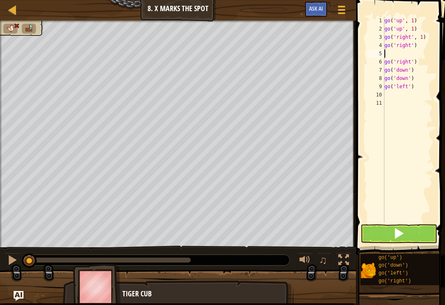
type textarea "go('right')"
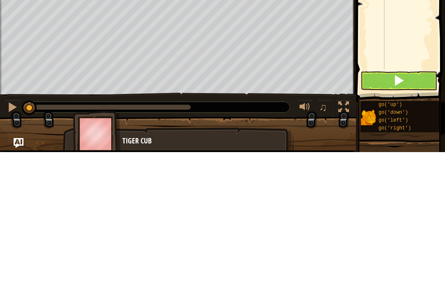
click at [403, 224] on button at bounding box center [399, 233] width 77 height 19
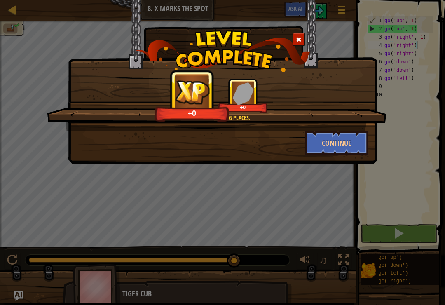
click at [350, 149] on button "Continue" at bounding box center [337, 143] width 64 height 25
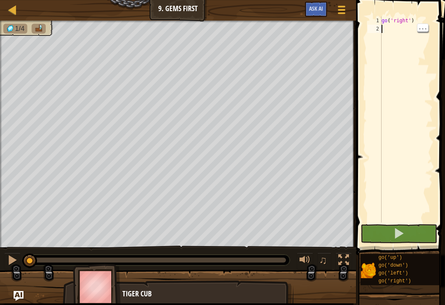
click at [390, 27] on div "go ( 'right' )" at bounding box center [406, 127] width 53 height 223
type textarea "g"
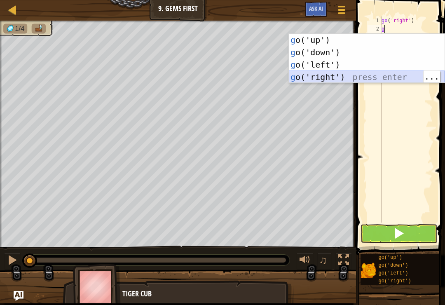
click at [334, 78] on div "g o('up') press enter g o('down') press enter g o('left') press enter g o('righ…" at bounding box center [367, 71] width 156 height 74
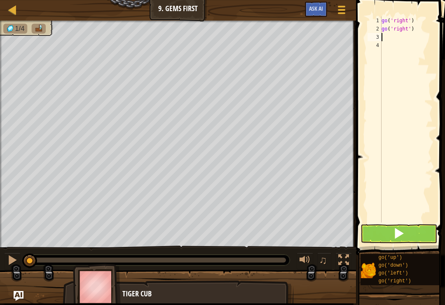
type textarea "h"
type textarea "g"
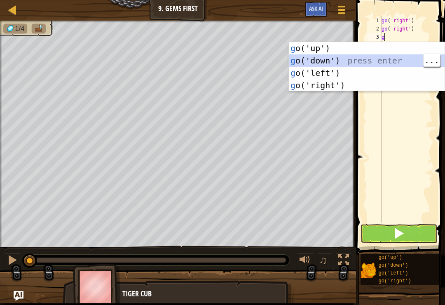
click at [330, 61] on div "g o('up') press enter g o('down') press enter g o('left') press enter g o('righ…" at bounding box center [367, 79] width 156 height 74
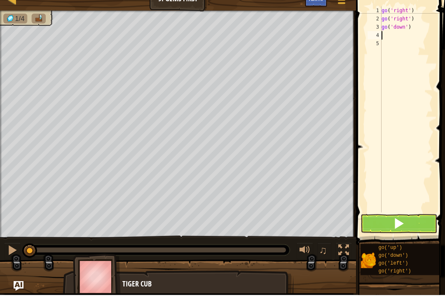
type textarea "g"
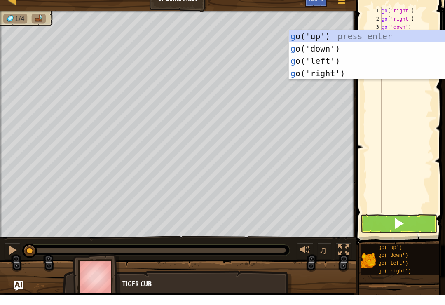
click at [331, 40] on div "g o('up') press enter g o('down') press enter g o('left') press enter g o('righ…" at bounding box center [367, 77] width 156 height 74
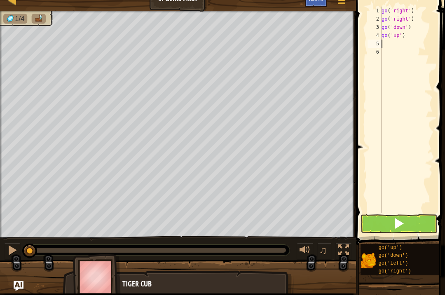
type textarea "u"
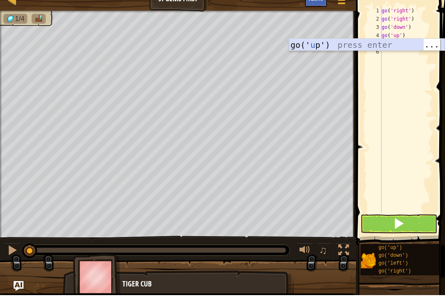
click at [312, 49] on div "go(' u p') press enter" at bounding box center [367, 67] width 156 height 37
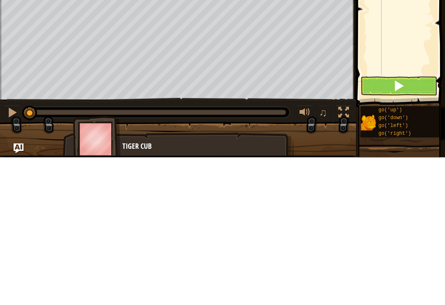
click at [409, 224] on button at bounding box center [399, 233] width 77 height 19
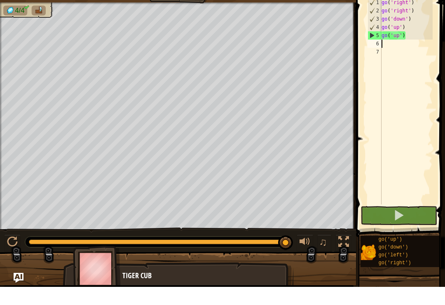
type textarea "g"
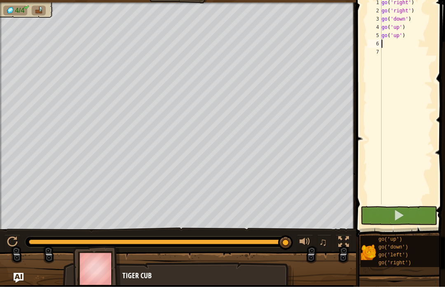
type textarea "d"
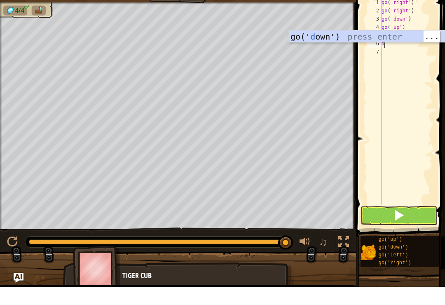
click at [331, 49] on div "go(' d own') press enter" at bounding box center [367, 67] width 156 height 37
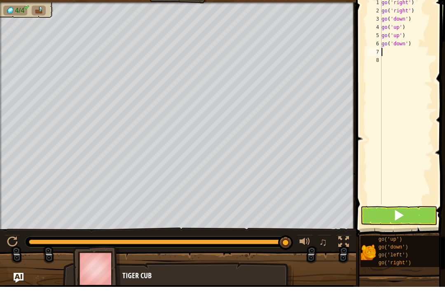
type textarea "r"
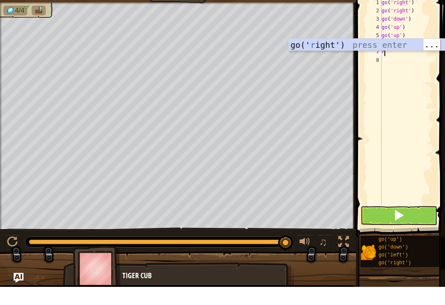
click at [326, 57] on div "go(' r ight') press enter" at bounding box center [367, 75] width 156 height 37
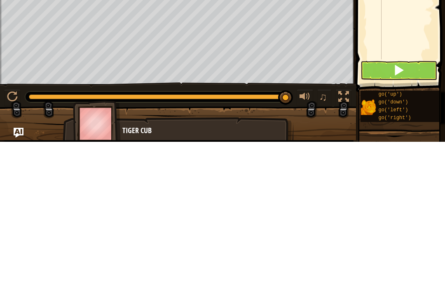
click at [402, 228] on span at bounding box center [399, 234] width 12 height 12
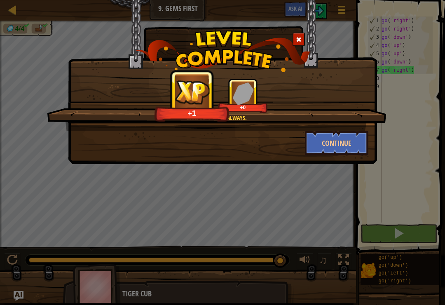
click at [334, 125] on div "Gems before X's, always. +1 +0" at bounding box center [217, 104] width 340 height 52
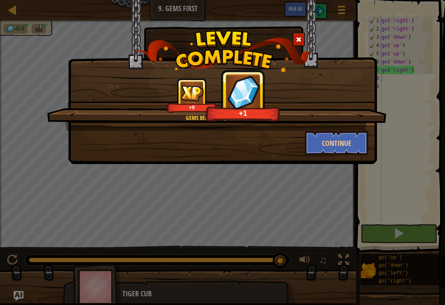
click at [318, 155] on button "Continue" at bounding box center [337, 143] width 64 height 25
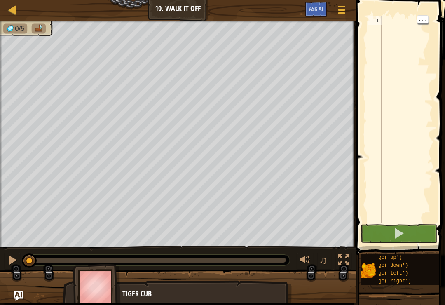
click at [382, 21] on div at bounding box center [406, 127] width 53 height 223
type textarea "g"
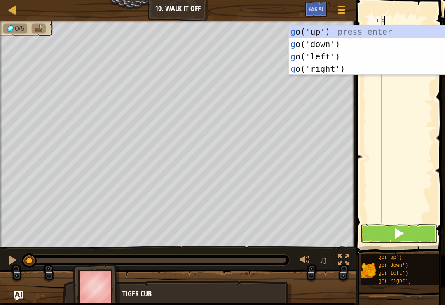
scroll to position [4, 0]
click at [324, 29] on div "g o('up') press enter g o('down') press enter g o('left') press enter g o('righ…" at bounding box center [367, 63] width 156 height 74
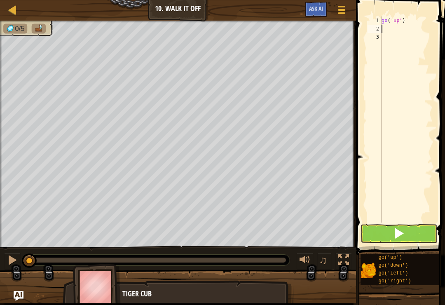
type textarea "u"
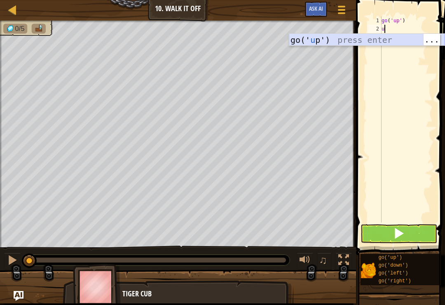
click at [319, 40] on div "go(' u p') press enter" at bounding box center [367, 52] width 156 height 37
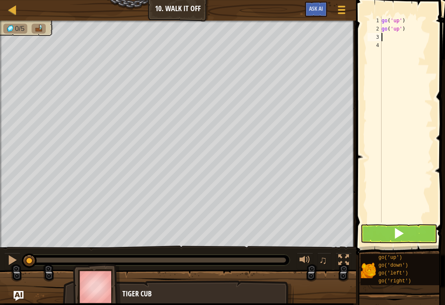
type textarea "u"
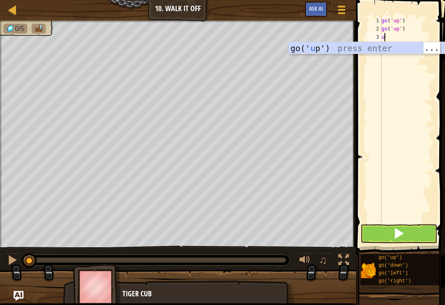
click at [319, 45] on div "go(' u p') press enter" at bounding box center [367, 60] width 156 height 37
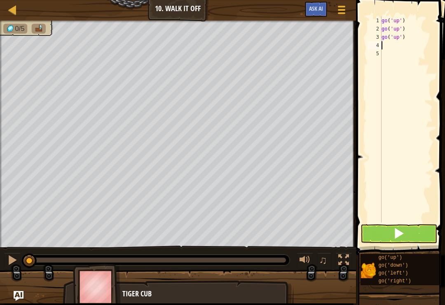
type textarea "r"
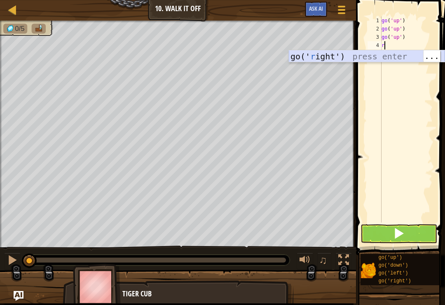
click at [334, 61] on div "go(' r ight') press enter" at bounding box center [367, 68] width 156 height 37
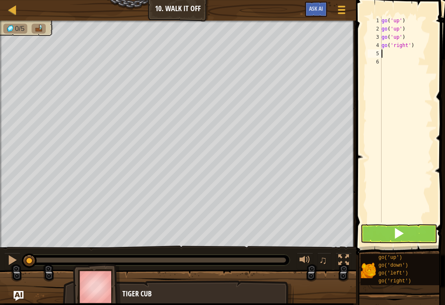
type textarea "r"
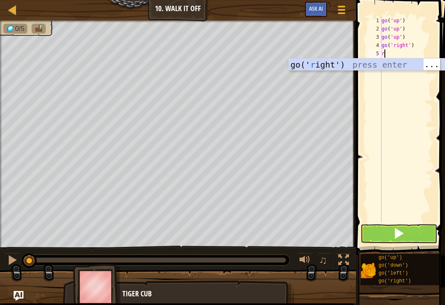
click at [341, 67] on div "go(' r ight') press enter" at bounding box center [367, 77] width 156 height 37
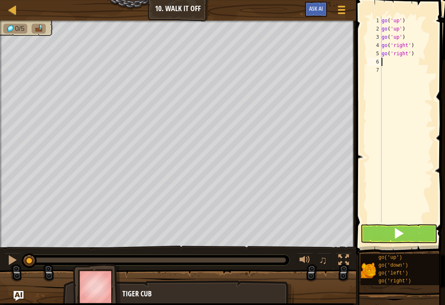
type textarea "r"
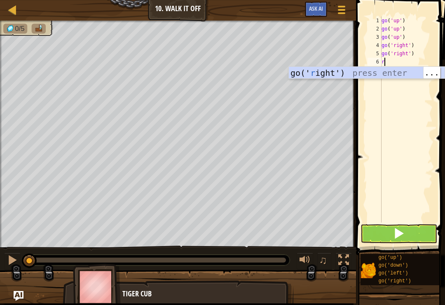
click at [326, 70] on div "go(' r ight') press enter" at bounding box center [367, 85] width 156 height 37
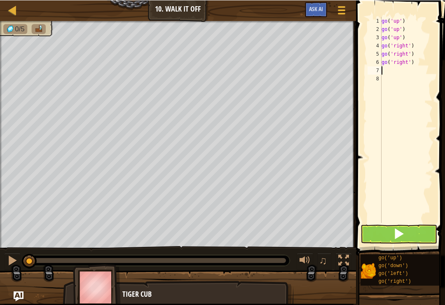
type textarea "d"
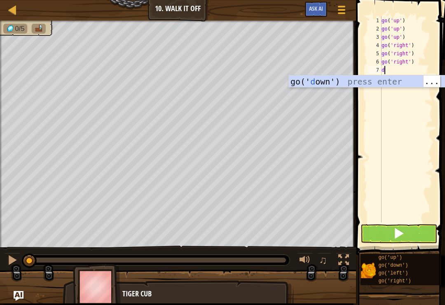
click at [331, 78] on div "go(' d own') press enter" at bounding box center [367, 93] width 156 height 37
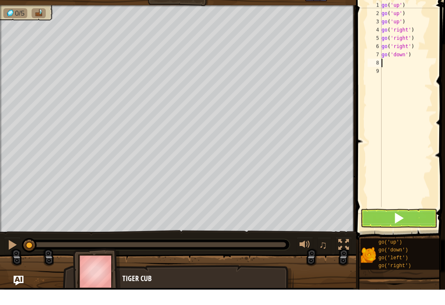
type textarea "d"
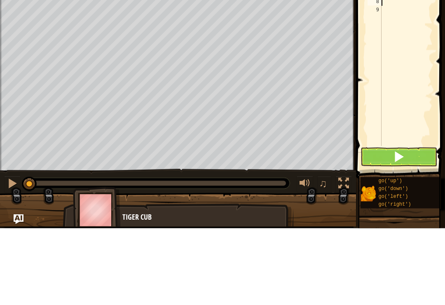
type textarea "d"
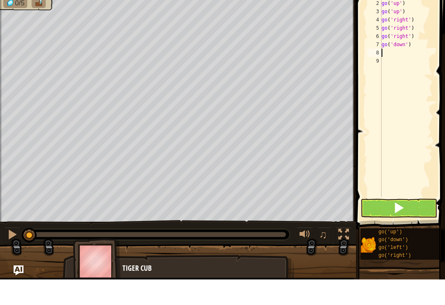
type textarea "d"
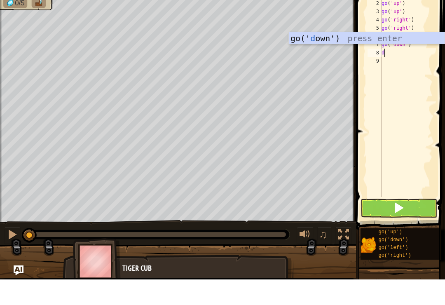
click at [329, 58] on div "go(' d own') press enter" at bounding box center [367, 76] width 156 height 37
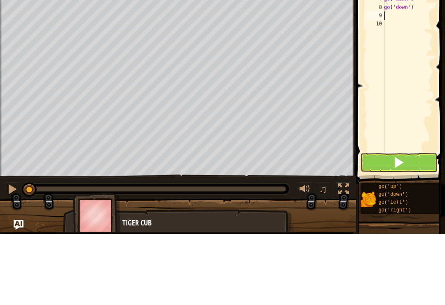
type textarea "d"
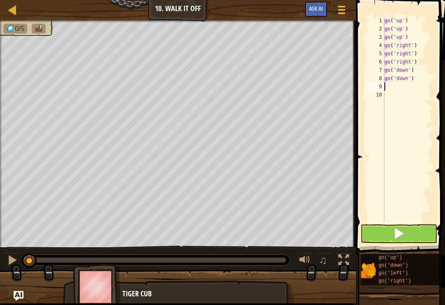
type textarea "d"
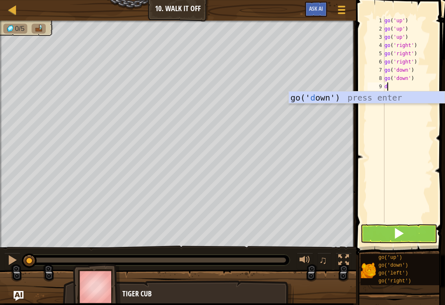
click at [339, 94] on div "go(' d own') press enter" at bounding box center [367, 110] width 156 height 37
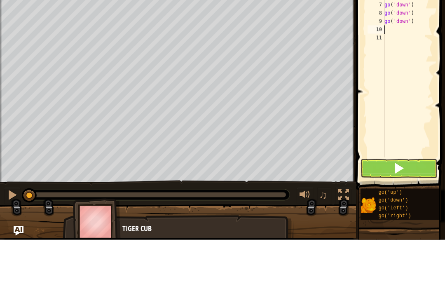
type textarea "l"
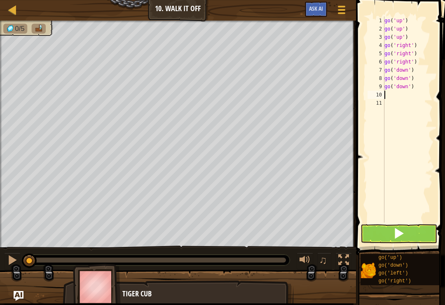
type textarea "l"
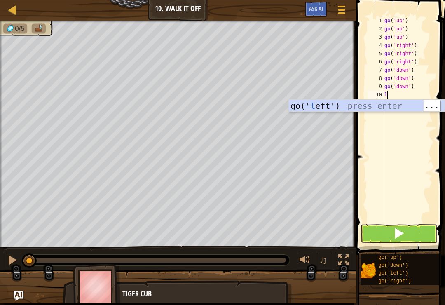
click at [338, 102] on div "go(' l eft') press enter" at bounding box center [367, 118] width 156 height 37
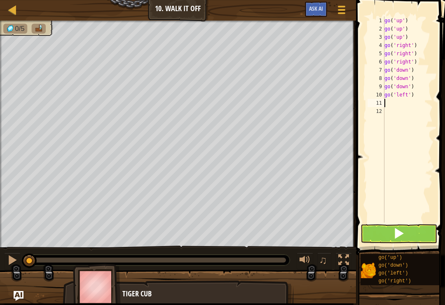
type textarea "go('left')"
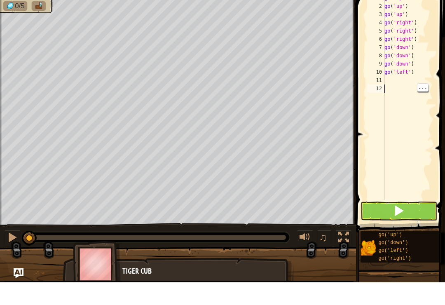
click at [409, 110] on div "go ( 'up' ) go ( 'up' ) go ( 'up' ) go ( 'right' ) go ( 'right' ) go ( 'right' …" at bounding box center [408, 127] width 50 height 223
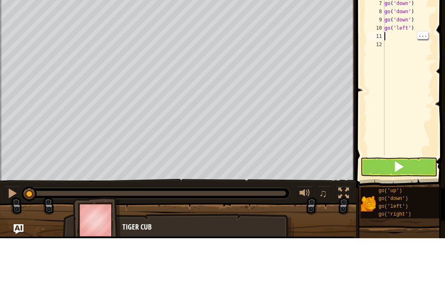
click at [389, 40] on div "go ( 'up' ) go ( 'up' ) go ( 'up' ) go ( 'right' ) go ( 'right' ) go ( 'right' …" at bounding box center [408, 127] width 50 height 223
type textarea "g"
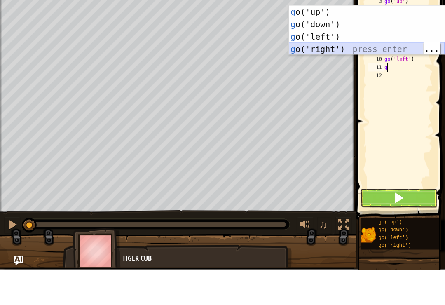
click at [330, 50] on div "g o('up') press enter g o('down') press enter g o('left') press enter g o('righ…" at bounding box center [367, 78] width 156 height 74
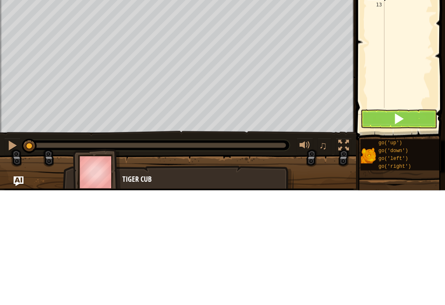
click at [393, 228] on span at bounding box center [399, 234] width 12 height 12
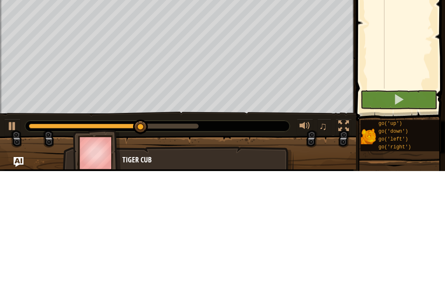
click at [15, 255] on div at bounding box center [12, 260] width 11 height 11
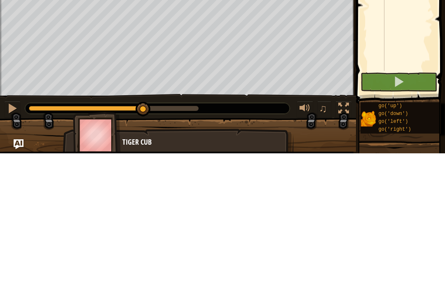
click at [17, 255] on div at bounding box center [12, 260] width 11 height 11
click at [14, 255] on div at bounding box center [12, 260] width 11 height 11
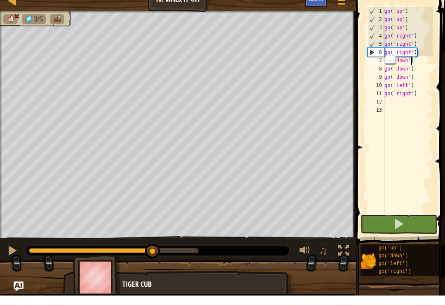
click at [412, 59] on div "go ( 'up' ) go ( 'up' ) go ( 'up' ) go ( 'right' ) go ( 'right' ) go ( 'right' …" at bounding box center [408, 127] width 50 height 223
click at [413, 58] on div "go ( 'up' ) go ( 'up' ) go ( 'up' ) go ( 'right' ) go ( 'right' ) go ( 'right' …" at bounding box center [408, 127] width 50 height 223
click at [408, 57] on div "go ( 'up' ) go ( 'up' ) go ( 'up' ) go ( 'right' ) go ( 'right' ) go ( 'right' …" at bounding box center [408, 127] width 50 height 223
click at [418, 59] on div "go ( 'up' ) go ( 'up' ) go ( 'up' ) go ( 'right' ) go ( 'right' ) go ( 'right' …" at bounding box center [408, 127] width 50 height 223
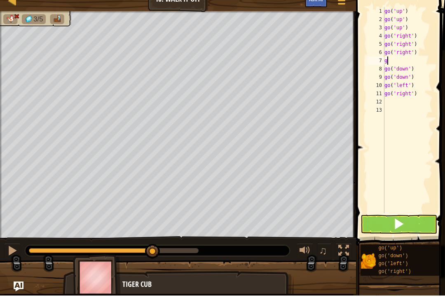
type textarea "go"
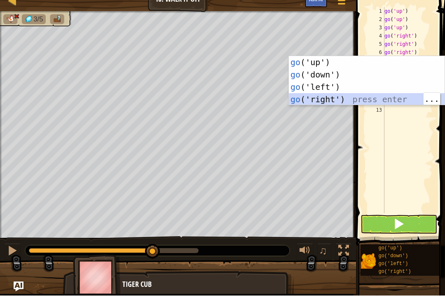
click at [331, 99] on div "go ('up') press enter go ('down') press enter go ('left') press enter go ('righ…" at bounding box center [367, 103] width 156 height 74
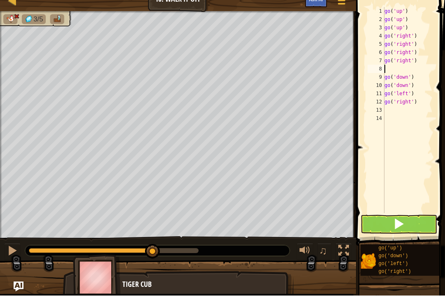
type textarea "d"
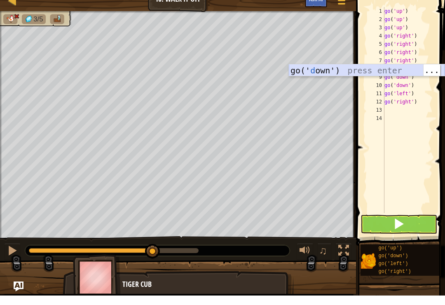
click at [330, 74] on div "go(' d own') press enter" at bounding box center [367, 92] width 156 height 37
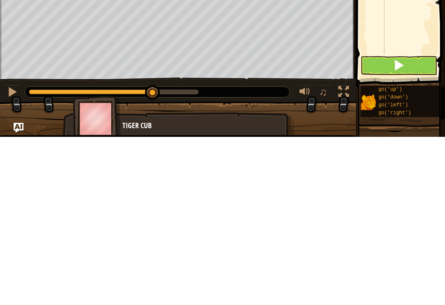
click at [12, 255] on div at bounding box center [12, 260] width 11 height 11
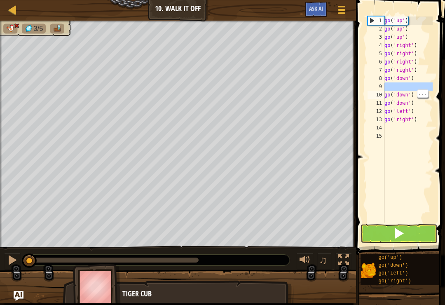
click at [432, 72] on div "go ( 'up' ) go ( 'up' ) go ( 'up' ) go ( 'right' ) go ( 'right' ) go ( 'right' …" at bounding box center [408, 127] width 50 height 223
type textarea "go('down')"
click at [415, 82] on div "go ( 'up' ) go ( 'up' ) go ( 'up' ) go ( 'right' ) go ( 'right' ) go ( 'right' …" at bounding box center [408, 127] width 50 height 223
click at [415, 88] on div "go ( 'up' ) go ( 'up' ) go ( 'up' ) go ( 'right' ) go ( 'right' ) go ( 'right' …" at bounding box center [408, 127] width 50 height 223
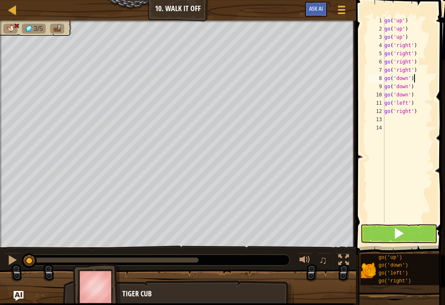
type textarea "go('up')"
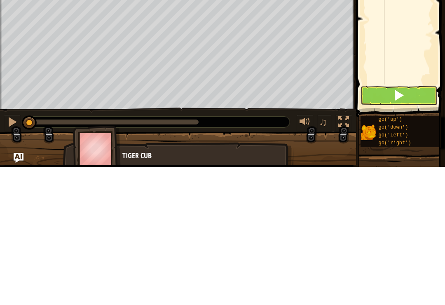
click at [405, 224] on button at bounding box center [399, 233] width 77 height 19
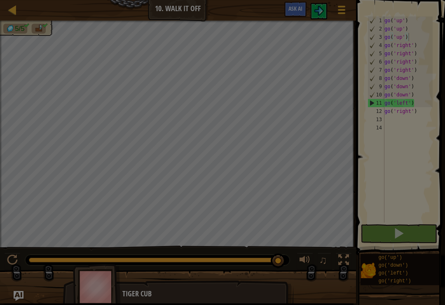
click at [265, 139] on div at bounding box center [222, 152] width 445 height 305
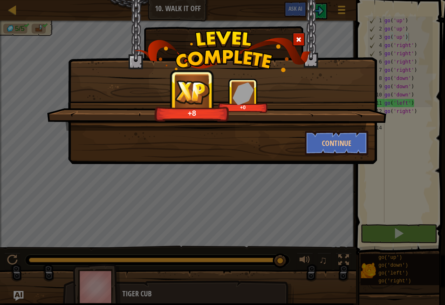
click at [341, 143] on button "Continue" at bounding box center [337, 143] width 64 height 25
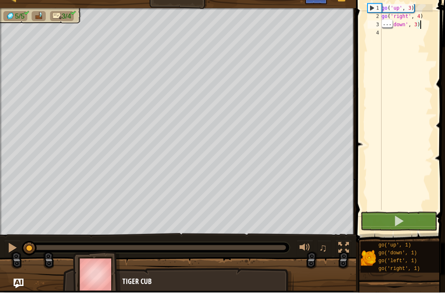
click at [431, 24] on div "go ( 'up' , 3 ) go ( 'right' , 4 ) go ( 'down' , 3 )" at bounding box center [406, 127] width 53 height 223
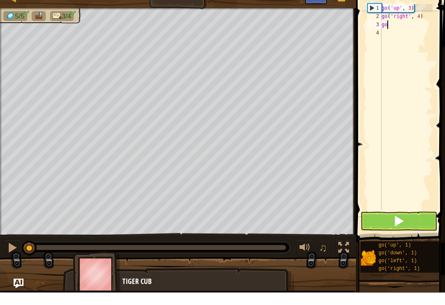
type textarea "g"
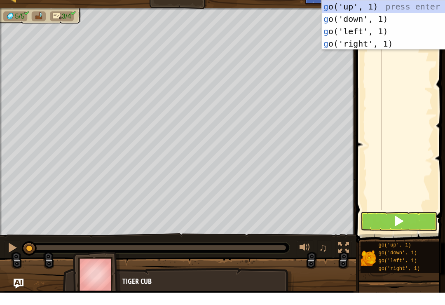
click at [356, 13] on div "g o('up', 1) press enter g o('down', 1) press enter g o('left', 1) press enter …" at bounding box center [400, 50] width 156 height 74
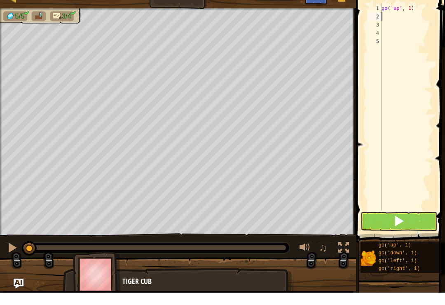
type textarea "g"
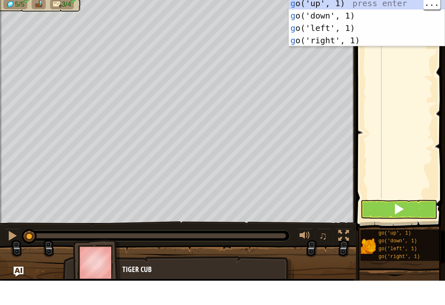
click at [328, 21] on div "g o('up', 1) press enter g o('down', 1) press enter g o('left', 1) press enter …" at bounding box center [367, 58] width 156 height 74
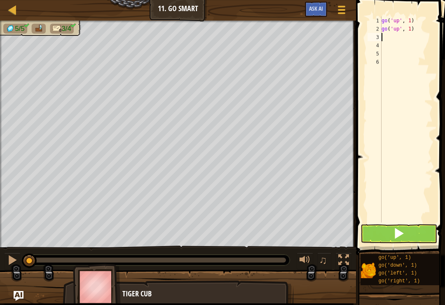
type textarea "g"
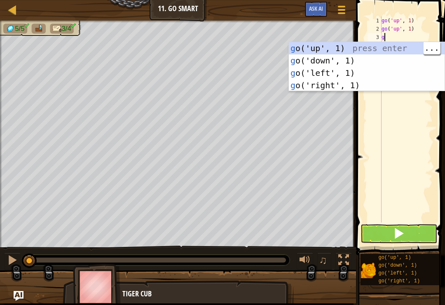
click at [329, 48] on div "g o('up', 1) press enter g o('down', 1) press enter g o('left', 1) press enter …" at bounding box center [367, 79] width 156 height 74
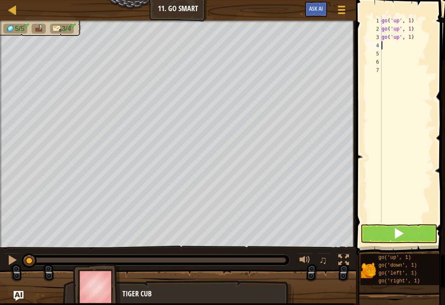
type textarea "g"
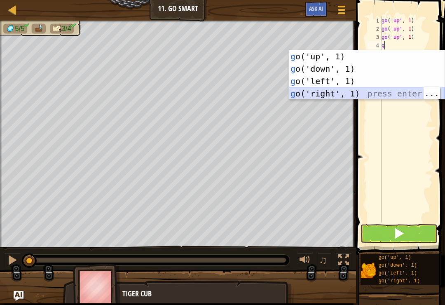
click at [333, 96] on div "g o('up', 1) press enter g o('down', 1) press enter g o('left', 1) press enter …" at bounding box center [367, 87] width 156 height 74
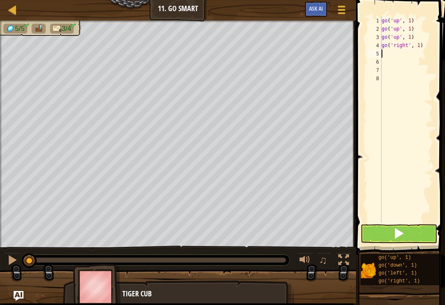
type textarea "r"
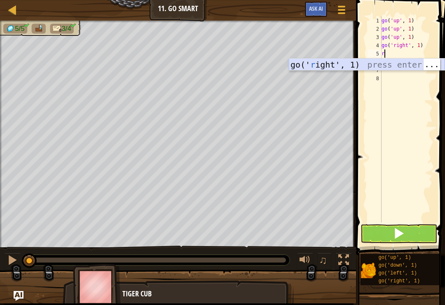
click at [325, 61] on div "go(' r ight', 1) press enter" at bounding box center [367, 77] width 156 height 37
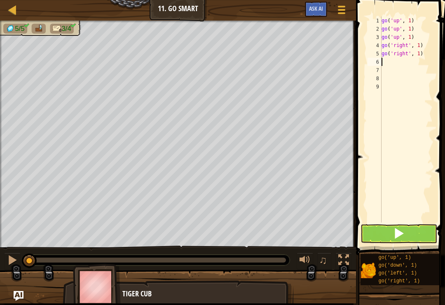
type textarea "r"
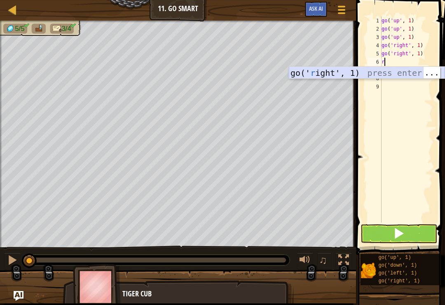
click at [326, 71] on div "go(' r ight', 1) press enter" at bounding box center [367, 85] width 156 height 37
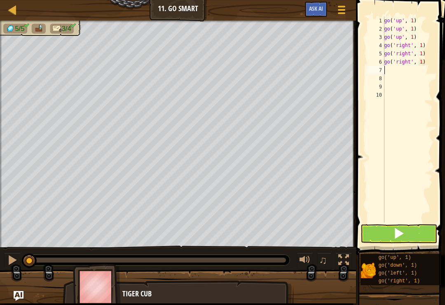
type textarea "r"
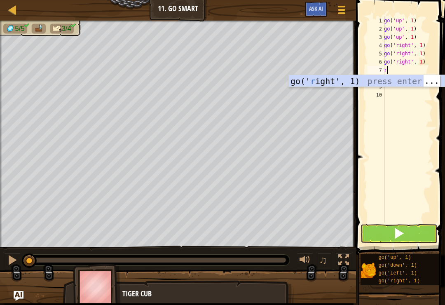
click at [329, 80] on div "go(' r ight', 1) press enter" at bounding box center [367, 93] width 156 height 37
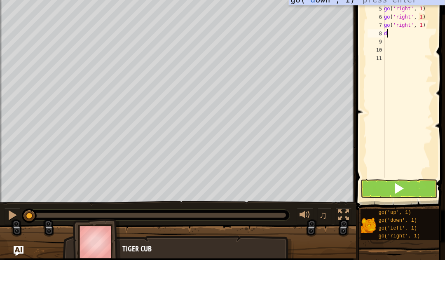
type textarea "d"
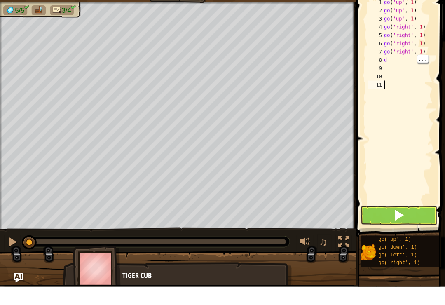
type textarea "d"
click at [394, 57] on div "go ( 'up' , 1 ) go ( 'up' , 1 ) go ( 'up' , 1 ) go ( 'right' , 1 ) go ( 'right'…" at bounding box center [408, 127] width 50 height 223
type textarea "d"
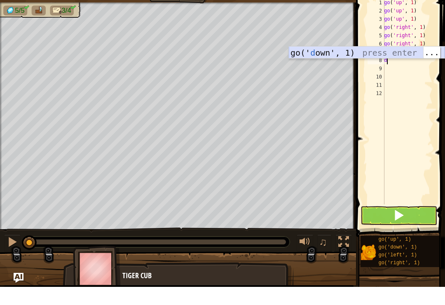
click at [323, 65] on div "go(' d own', 1) press enter" at bounding box center [367, 83] width 156 height 37
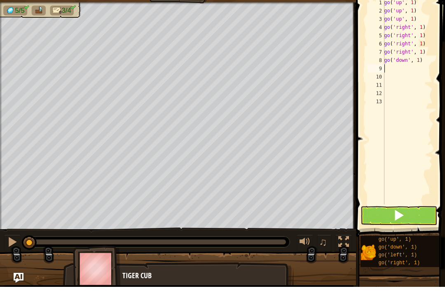
type textarea "d"
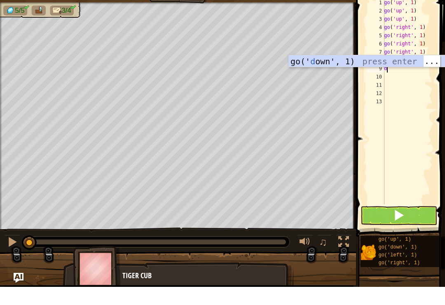
click at [332, 73] on div "go(' d own', 1) press enter" at bounding box center [367, 91] width 156 height 37
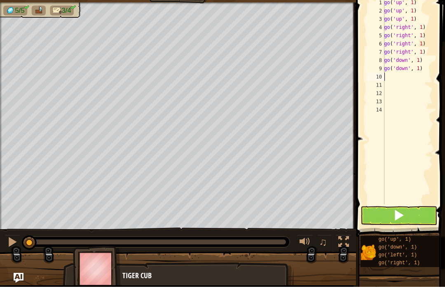
type textarea "d"
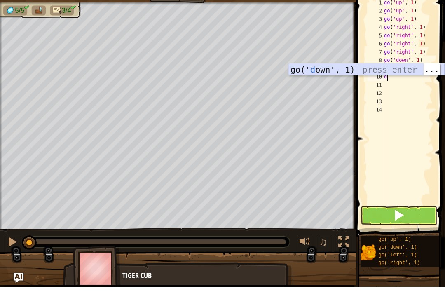
click at [336, 82] on div "go(' d own', 1) press enter" at bounding box center [367, 100] width 156 height 37
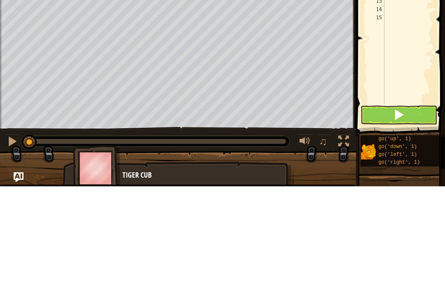
click at [392, 224] on button at bounding box center [399, 233] width 77 height 19
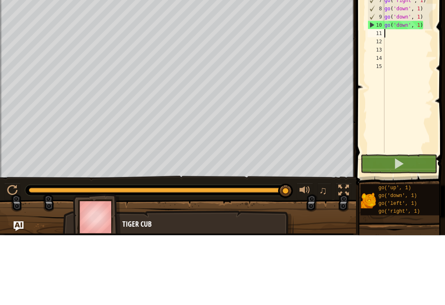
type textarea "l"
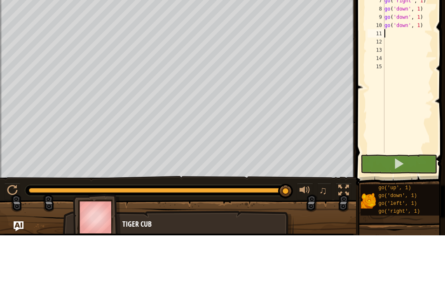
type textarea "l"
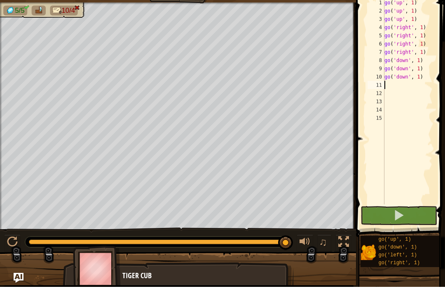
type textarea "l"
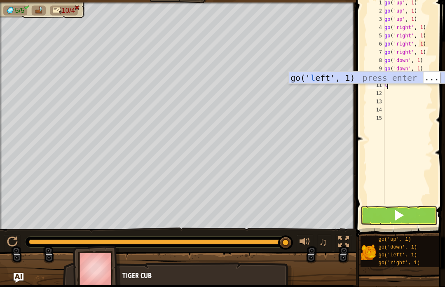
click at [325, 90] on div "go(' l eft', 1) press enter" at bounding box center [367, 108] width 156 height 37
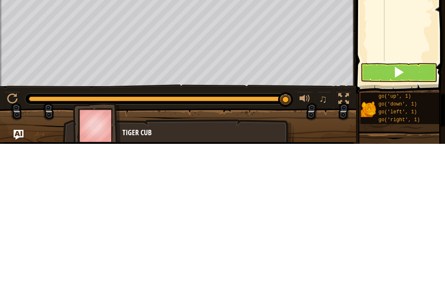
click at [400, 224] on button at bounding box center [399, 233] width 77 height 19
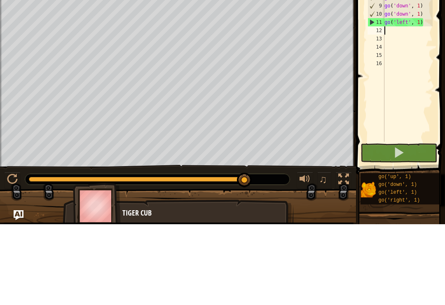
type textarea "r"
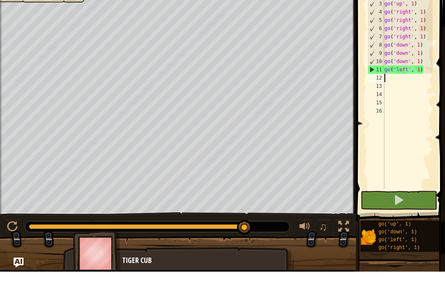
type textarea "r"
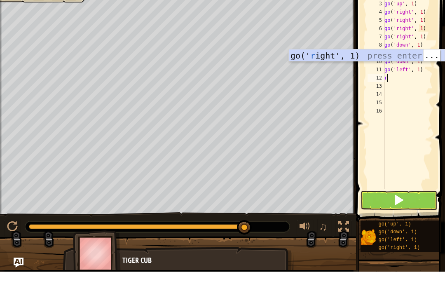
click at [343, 83] on div "go(' r ight', 1) press enter" at bounding box center [367, 101] width 156 height 37
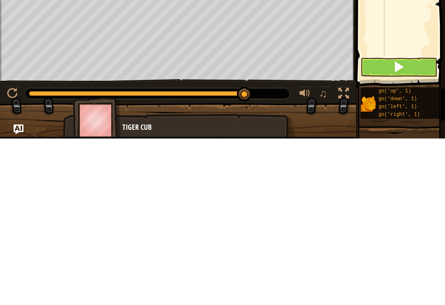
click at [413, 224] on button at bounding box center [399, 233] width 77 height 19
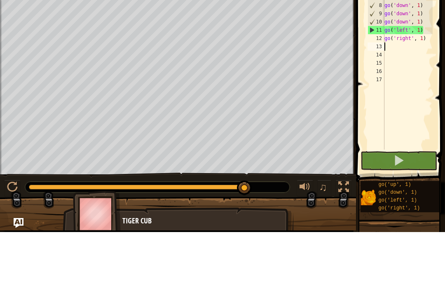
type textarea "go('right', 1)"
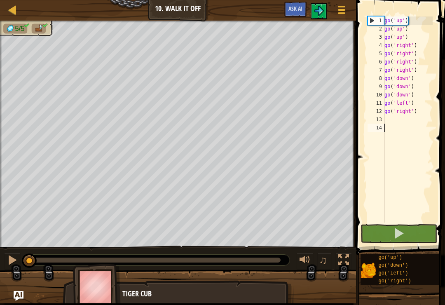
click at [407, 238] on button at bounding box center [399, 233] width 77 height 19
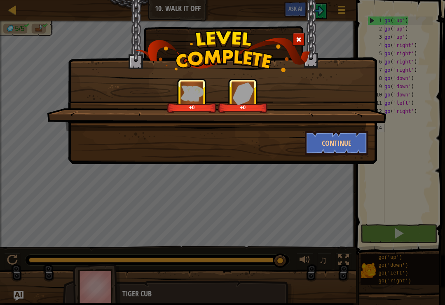
click at [331, 143] on button "Continue" at bounding box center [337, 143] width 64 height 25
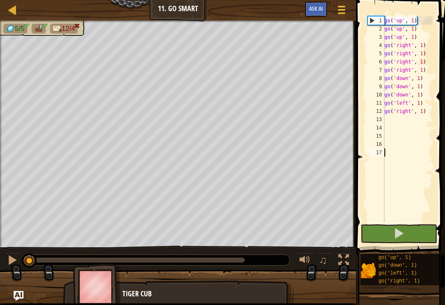
click at [426, 234] on button at bounding box center [399, 233] width 77 height 19
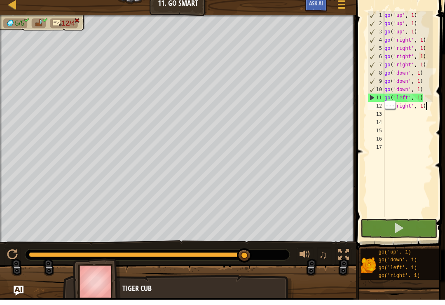
click at [428, 106] on div "go ( 'up' , 1 ) go ( 'up' , 1 ) go ( 'up' , 1 ) go ( 'right' , 1 ) go ( 'right'…" at bounding box center [408, 127] width 50 height 223
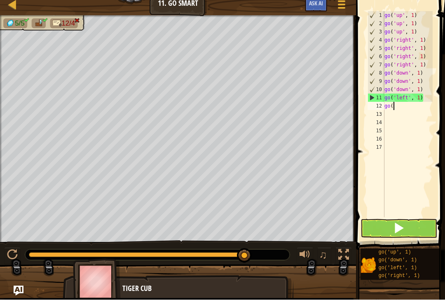
type textarea "g"
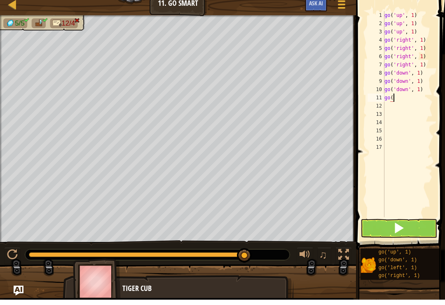
type textarea "g"
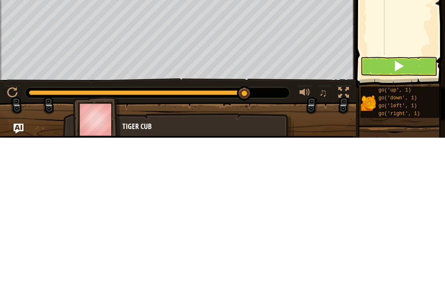
click at [12, 246] on div "♫" at bounding box center [178, 258] width 356 height 25
click at [16, 255] on div at bounding box center [12, 260] width 11 height 11
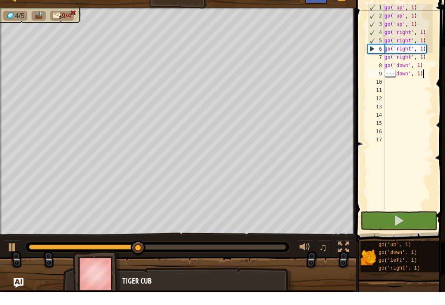
click at [428, 71] on div "go ( 'up' , 1 ) go ( 'up' , 1 ) go ( 'up' , 1 ) go ( 'right' , 1 ) go ( 'right'…" at bounding box center [408, 127] width 50 height 223
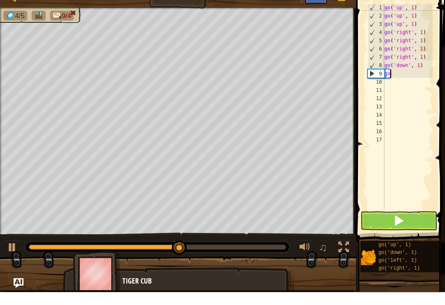
type textarea "g"
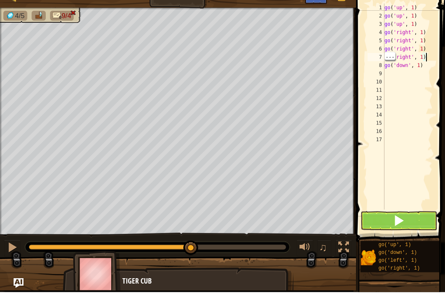
click at [427, 66] on div "go ( 'up' , 1 ) go ( 'up' , 1 ) go ( 'up' , 1 ) go ( 'right' , 1 ) go ( 'right'…" at bounding box center [408, 127] width 50 height 223
type textarea "g"
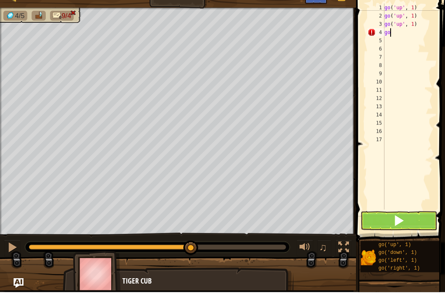
type textarea "g"
type textarea "go('up', 3)"
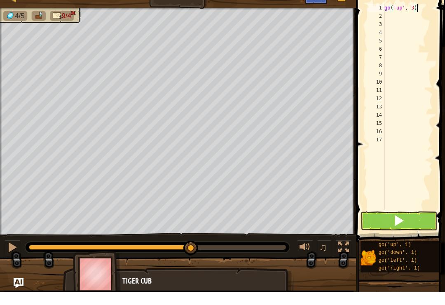
scroll to position [4, 0]
type textarea "g"
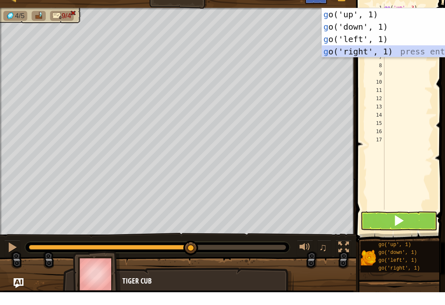
click at [378, 47] on div "g o('up', 1) press enter g o('down', 1) press enter g o('left', 1) press enter …" at bounding box center [400, 58] width 156 height 74
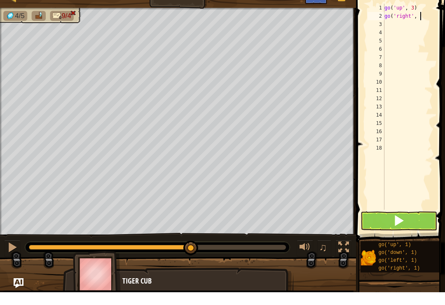
scroll to position [4, 2]
type textarea "go('right', 4)"
type textarea "g"
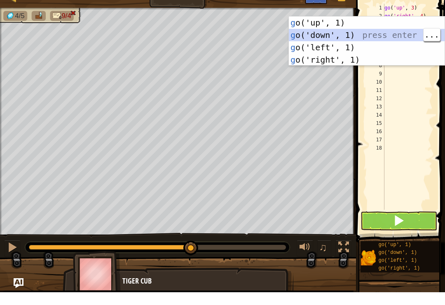
click at [337, 35] on div "g o('up', 1) press enter g o('down', 1) press enter g o('left', 1) press enter …" at bounding box center [367, 66] width 156 height 74
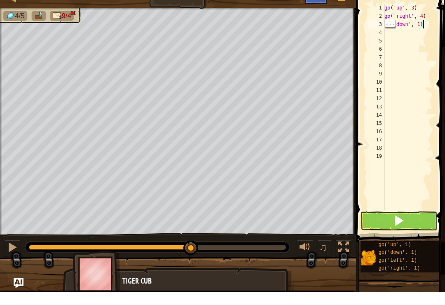
click at [425, 25] on div "go ( 'up' , 3 ) go ( 'right' , 4 ) go ( 'down' , 1 )" at bounding box center [408, 127] width 50 height 223
type textarea "go('down', 3)"
type textarea "g"
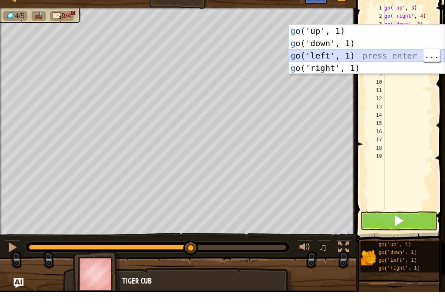
click at [341, 52] on div "g o('up', 1) press enter g o('down', 1) press enter g o('left', 1) press enter …" at bounding box center [367, 75] width 156 height 74
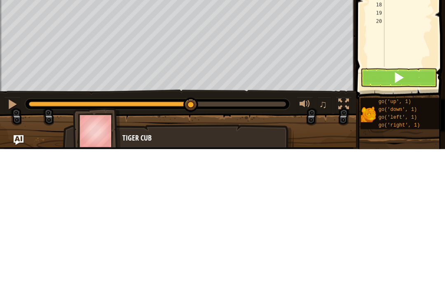
click at [412, 224] on button at bounding box center [399, 233] width 77 height 19
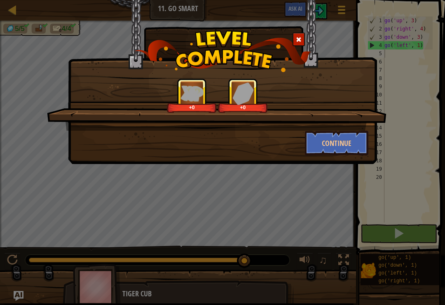
click at [364, 143] on button "Continue" at bounding box center [337, 143] width 64 height 25
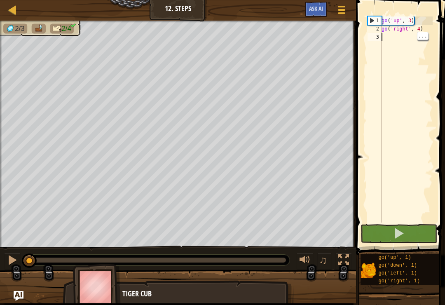
click at [394, 35] on div "go ( 'up' , 3 ) go ( 'right' , 4 )" at bounding box center [406, 127] width 53 height 223
type textarea "g"
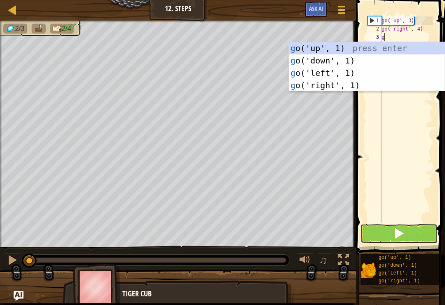
scroll to position [4, 0]
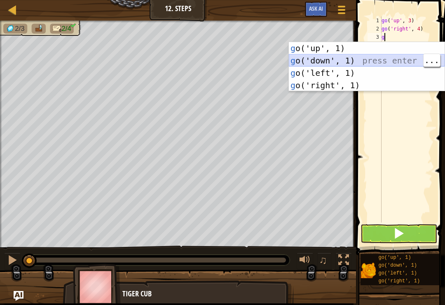
click at [332, 60] on div "g o('up', 1) press enter g o('down', 1) press enter g o('left', 1) press enter …" at bounding box center [367, 79] width 156 height 74
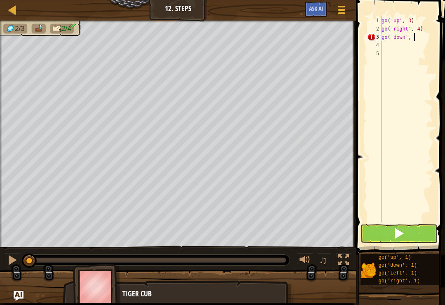
scroll to position [4, 2]
type textarea "go('down', 3)"
type textarea "g"
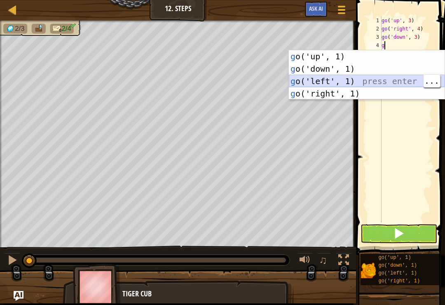
click at [333, 79] on div "g o('up', 1) press enter g o('down', 1) press enter g o('left', 1) press enter …" at bounding box center [367, 87] width 156 height 74
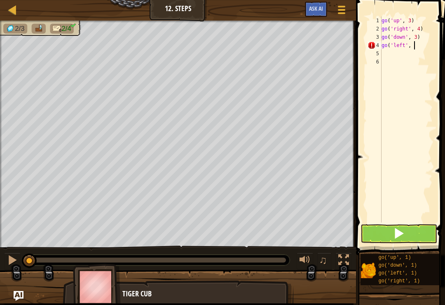
scroll to position [4, 2]
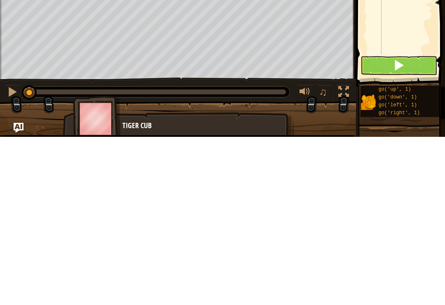
type textarea "go('left', 3)"
click at [416, 224] on button at bounding box center [399, 233] width 77 height 19
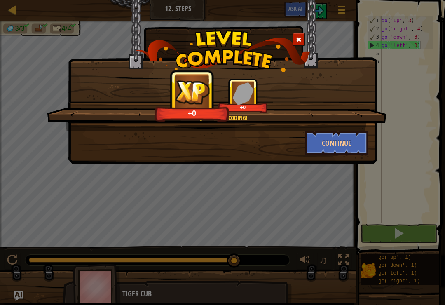
click at [343, 142] on button "Continue" at bounding box center [337, 143] width 64 height 25
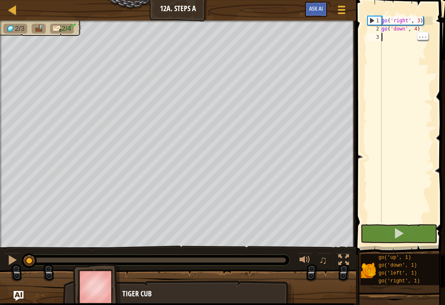
click at [393, 40] on div "go ( 'right' , 3 ) go ( 'down' , 4 )" at bounding box center [406, 127] width 53 height 223
click at [405, 35] on div "go ( 'right' , 3 ) go ( 'down' , 4 )" at bounding box center [406, 127] width 53 height 223
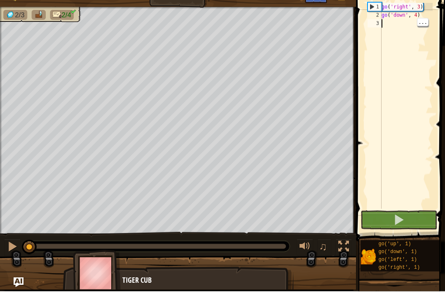
type textarea "g"
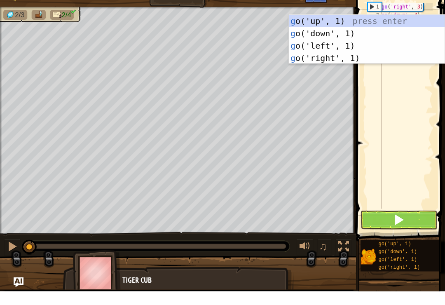
scroll to position [4, 0]
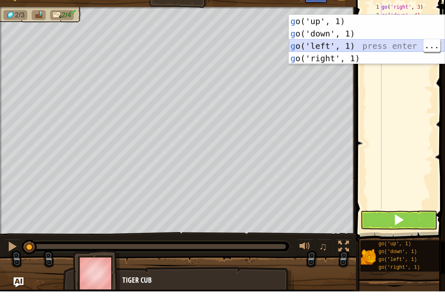
click at [345, 44] on div "g o('up', 1) press enter g o('down', 1) press enter g o('left', 1) press enter …" at bounding box center [367, 65] width 156 height 74
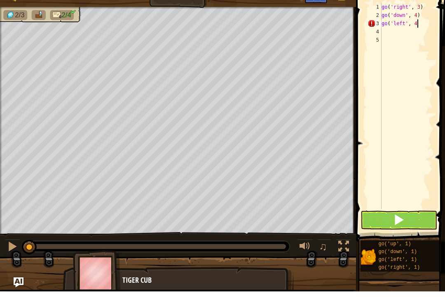
scroll to position [4, 2]
type textarea "go('left', 4)"
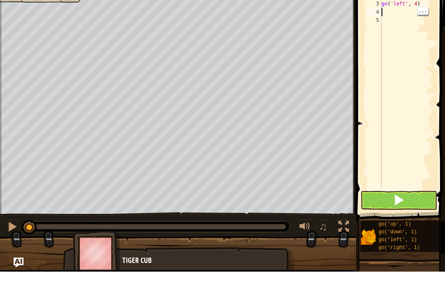
scroll to position [4, 0]
type textarea "g"
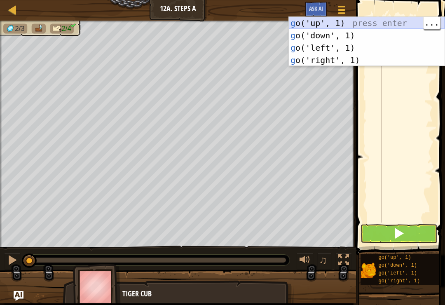
click at [341, 23] on div "g o('up', 1) press enter g o('down', 1) press enter g o('left', 1) press enter …" at bounding box center [367, 54] width 156 height 74
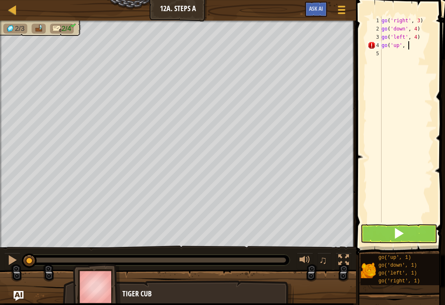
scroll to position [4, 2]
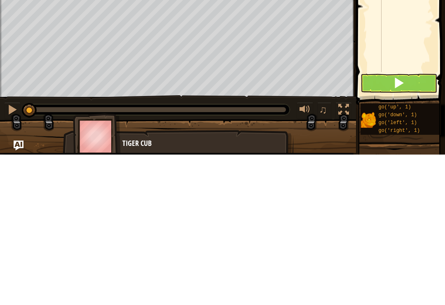
click at [402, 228] on span at bounding box center [399, 234] width 12 height 12
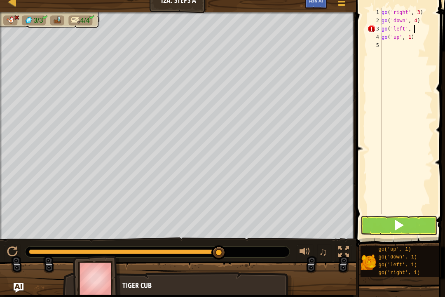
scroll to position [4, 2]
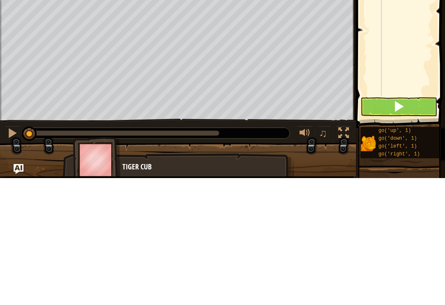
click at [401, 228] on span at bounding box center [399, 234] width 12 height 12
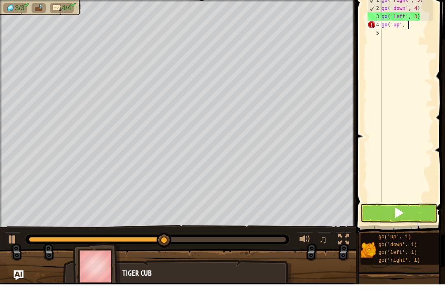
scroll to position [4, 2]
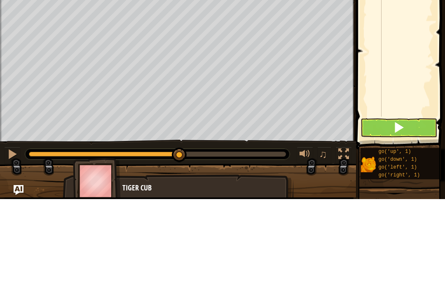
type textarea "go('up', 2)"
click at [411, 224] on button at bounding box center [399, 233] width 77 height 19
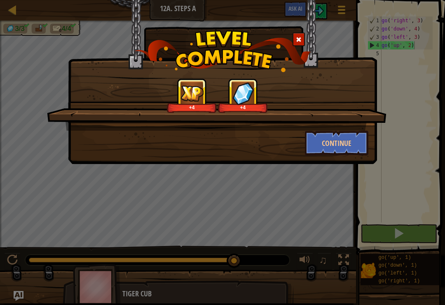
click at [324, 148] on button "Continue" at bounding box center [337, 143] width 64 height 25
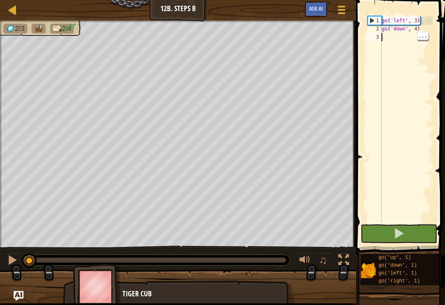
click at [394, 40] on div "go ( 'left' , 3 ) go ( 'down' , 4 )" at bounding box center [406, 127] width 53 height 223
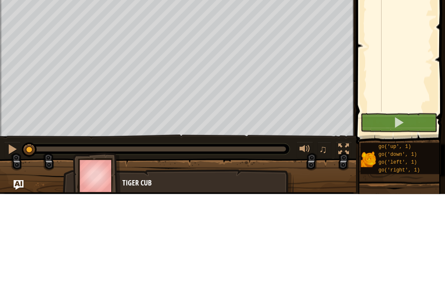
type textarea "g"
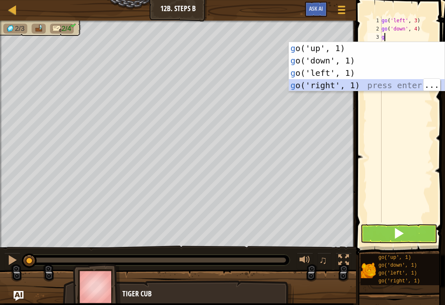
click at [342, 88] on div "g o('up', 1) press enter g o('down', 1) press enter g o('left', 1) press enter …" at bounding box center [367, 79] width 156 height 74
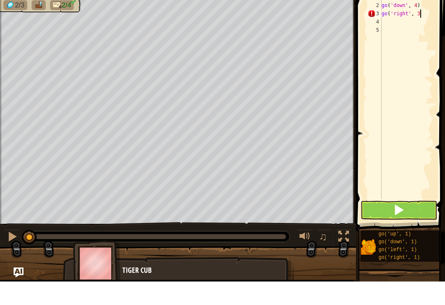
scroll to position [4, 3]
type textarea "go('right', 3)"
click at [388, 20] on div "go ( 'left' , 3 ) go ( 'down' , 4 ) go ( 'right' , 3 )" at bounding box center [406, 127] width 53 height 223
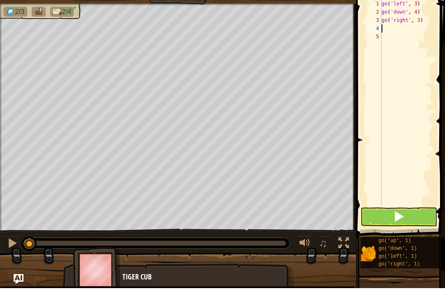
type textarea "g"
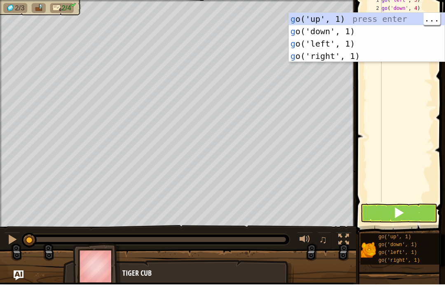
click at [332, 33] on div "g o('up', 1) press enter g o('down', 1) press enter g o('left', 1) press enter …" at bounding box center [367, 70] width 156 height 74
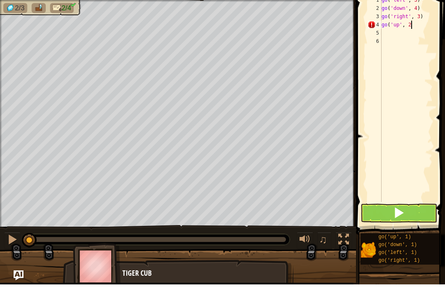
scroll to position [4, 2]
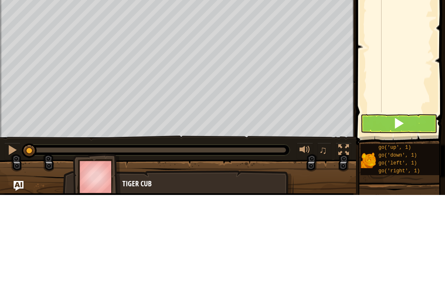
type textarea "go('up', 2)"
click at [405, 224] on button at bounding box center [399, 233] width 77 height 19
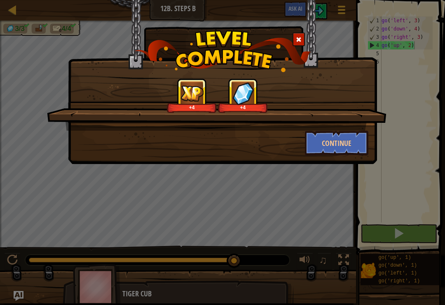
click at [319, 155] on button "Continue" at bounding box center [337, 143] width 64 height 25
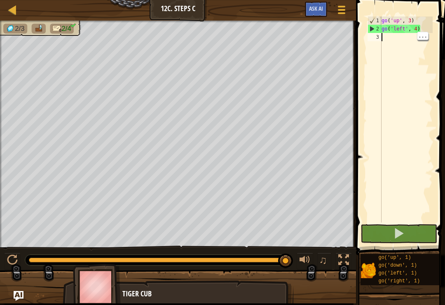
type textarea "d"
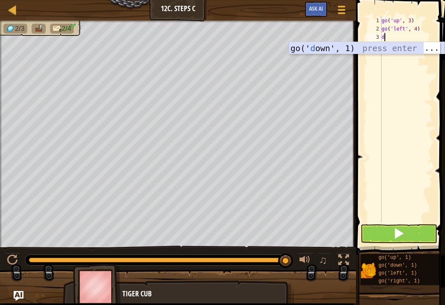
click at [320, 48] on div "go(' d own', 1) press enter" at bounding box center [367, 60] width 156 height 37
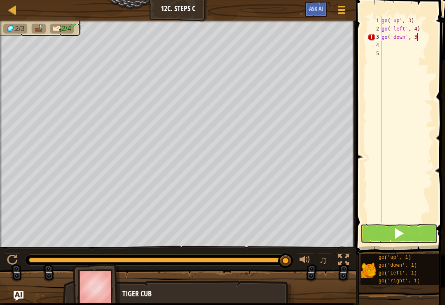
scroll to position [4, 2]
type textarea "go('down', 3)"
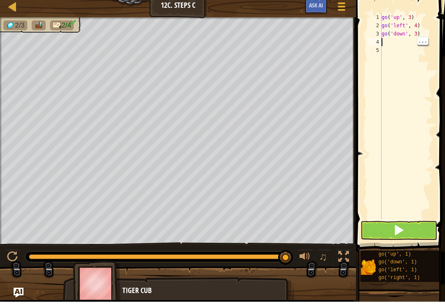
scroll to position [4, 0]
type textarea "r"
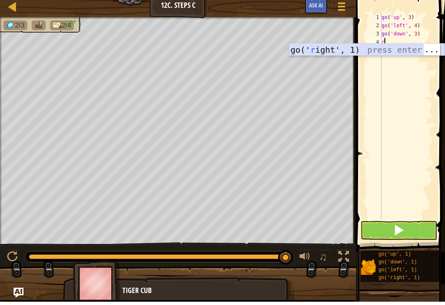
click at [327, 51] on div "go(' r ight', 1) press enter" at bounding box center [367, 65] width 156 height 37
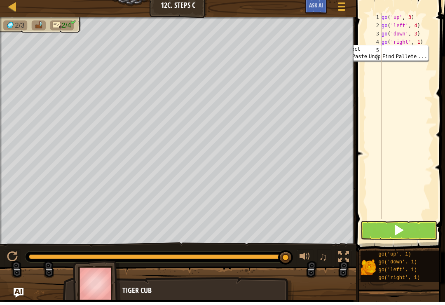
click at [427, 40] on div "go ( 'up' , 3 ) go ( 'left' , 4 ) go ( 'down' , 3 ) go ( 'right' , 1 )" at bounding box center [406, 127] width 53 height 223
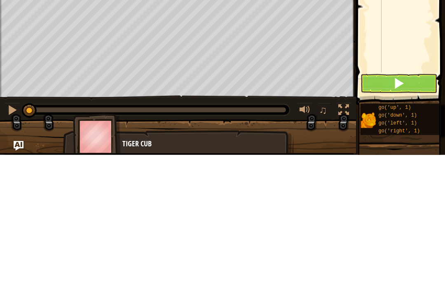
type textarea "go('right', 2)"
click at [6, 253] on button at bounding box center [12, 261] width 16 height 17
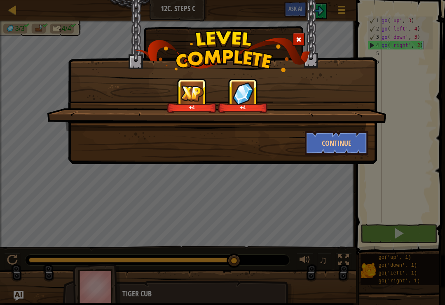
click at [336, 141] on button "Continue" at bounding box center [337, 143] width 64 height 25
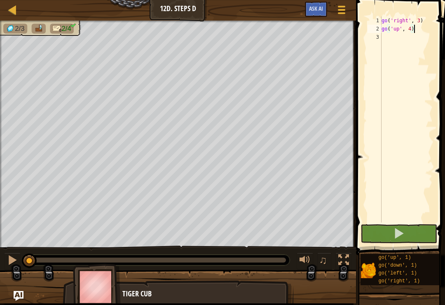
click at [16, 11] on div at bounding box center [12, 10] width 10 height 10
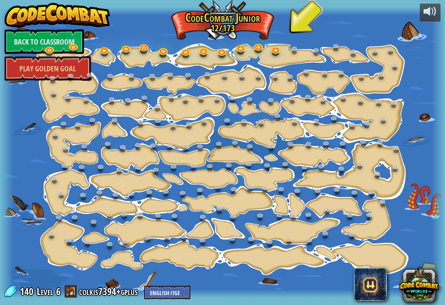
click at [355, 235] on link at bounding box center [354, 236] width 16 height 12
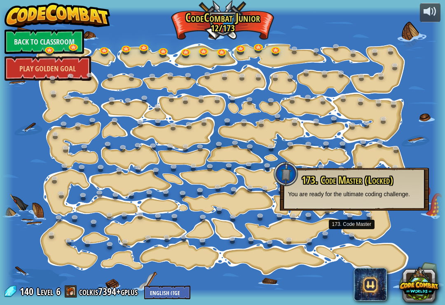
click at [112, 247] on link at bounding box center [111, 246] width 16 height 12
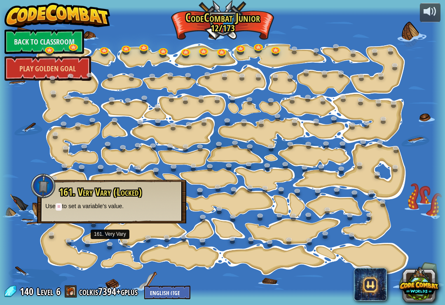
click at [205, 122] on link at bounding box center [206, 122] width 16 height 12
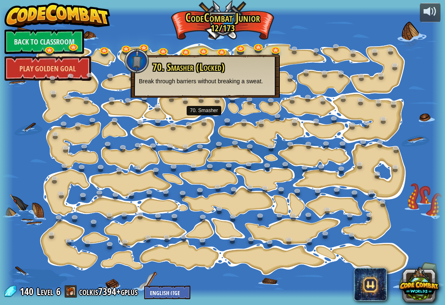
click at [348, 237] on link at bounding box center [354, 236] width 16 height 12
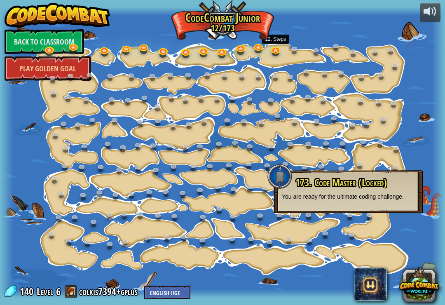
click at [284, 47] on link at bounding box center [276, 51] width 16 height 12
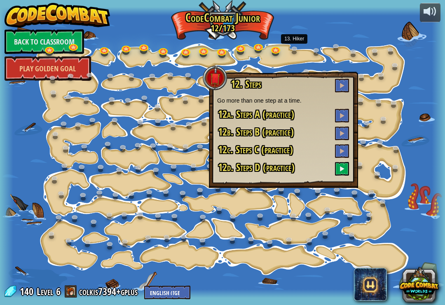
click at [289, 52] on link at bounding box center [296, 50] width 16 height 12
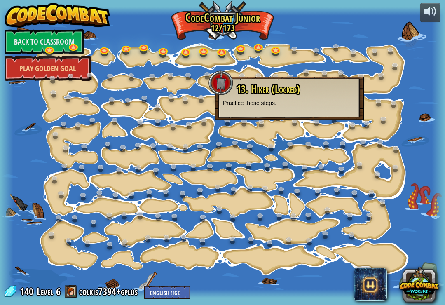
click at [425, 78] on div at bounding box center [222, 152] width 445 height 291
